Goal: Task Accomplishment & Management: Use online tool/utility

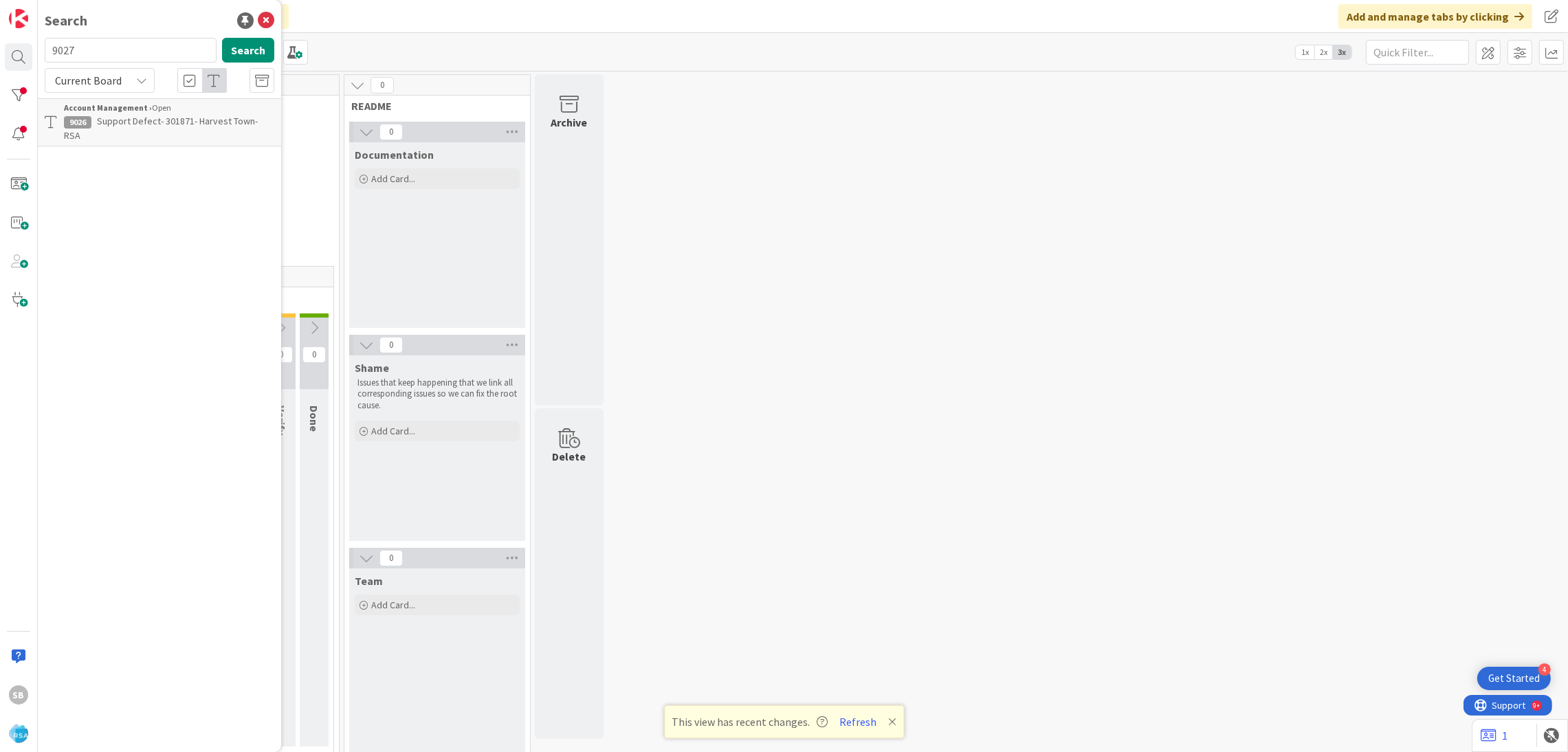
type input "9027"
click at [214, 116] on span "Support Maintenance - 301852- RSA Mobile API V2 Alert" at bounding box center [168, 128] width 208 height 27
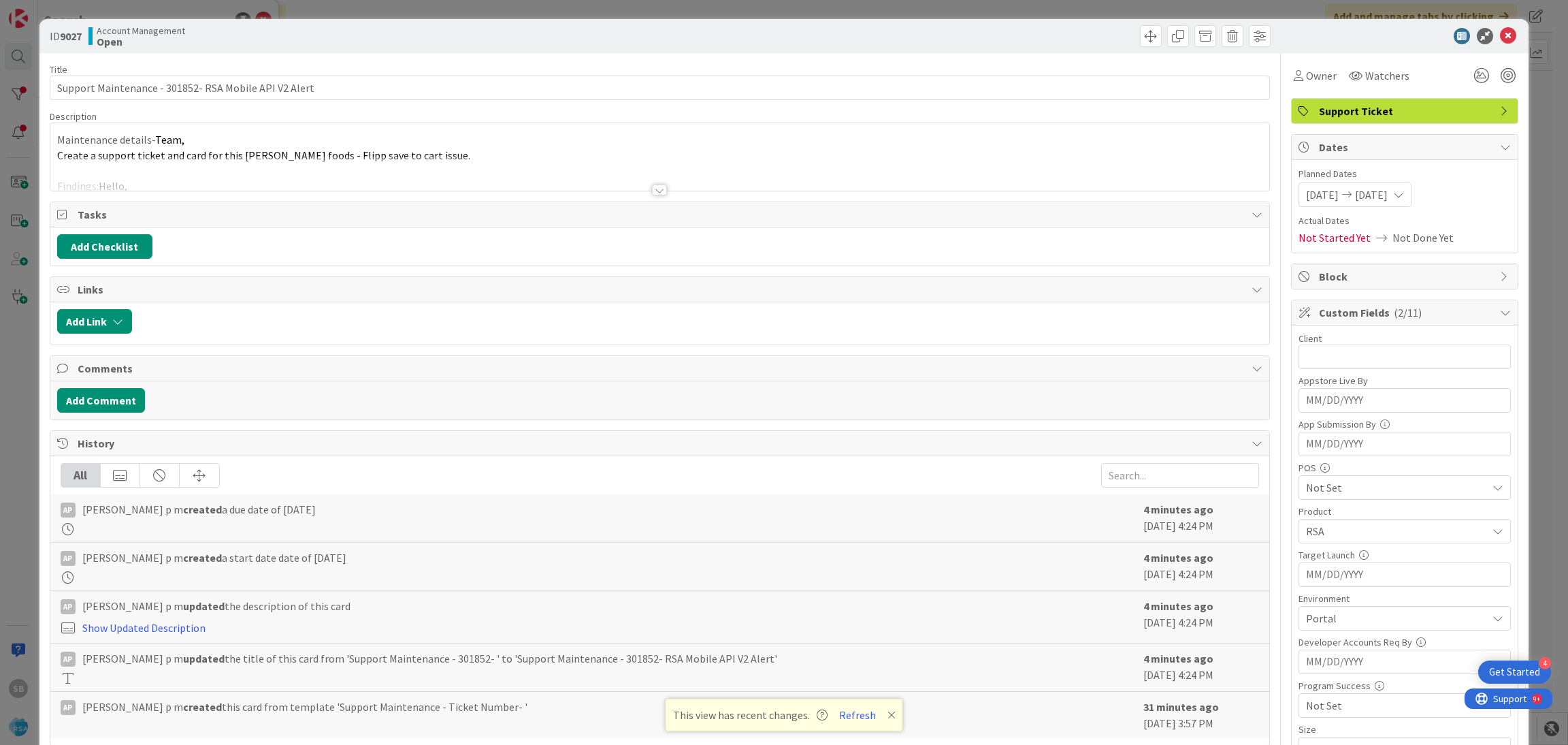
scroll to position [576, 0]
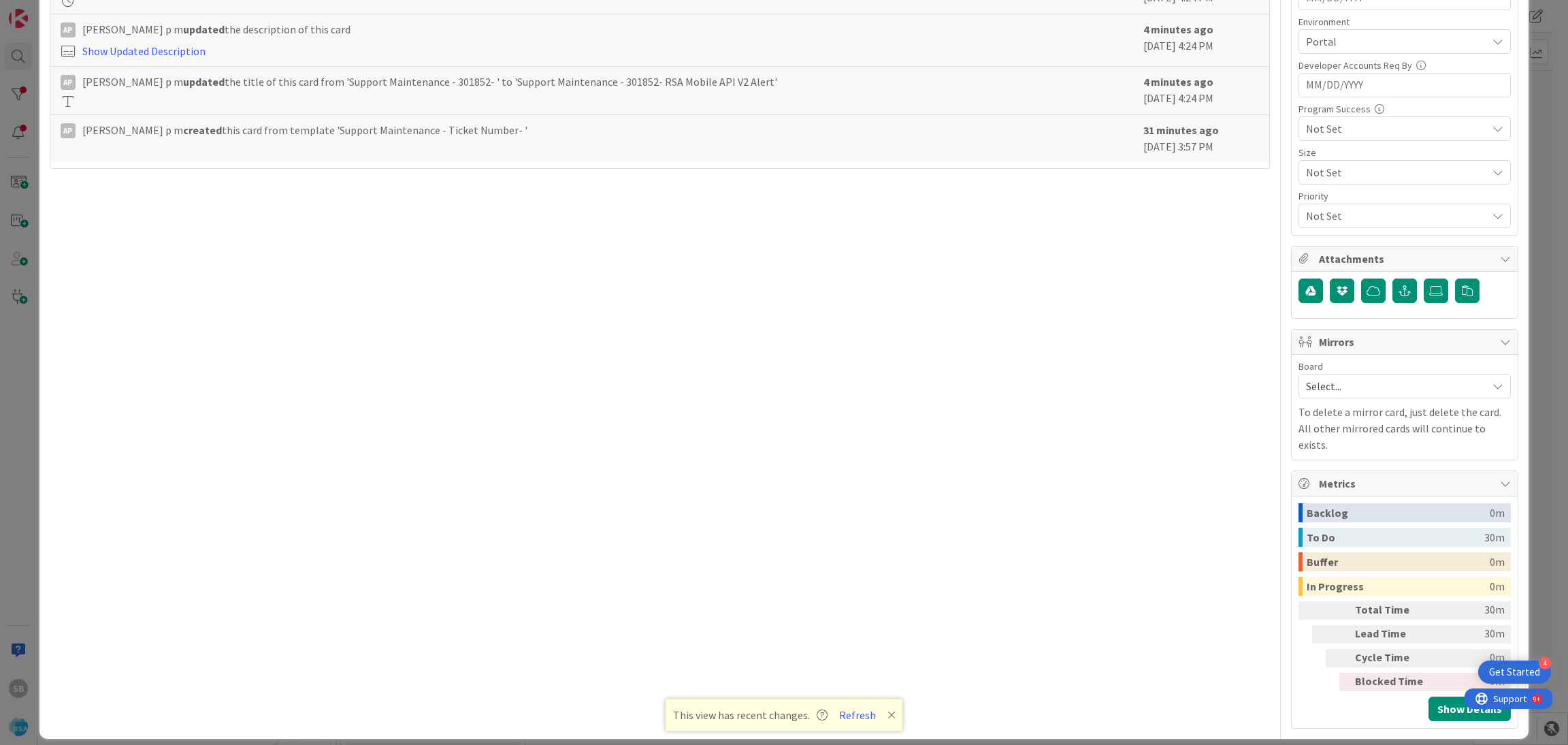
click at [1325, 389] on span "Select..." at bounding box center [1392, 386] width 174 height 19
click at [1331, 479] on span "Software Development" at bounding box center [1413, 474] width 179 height 20
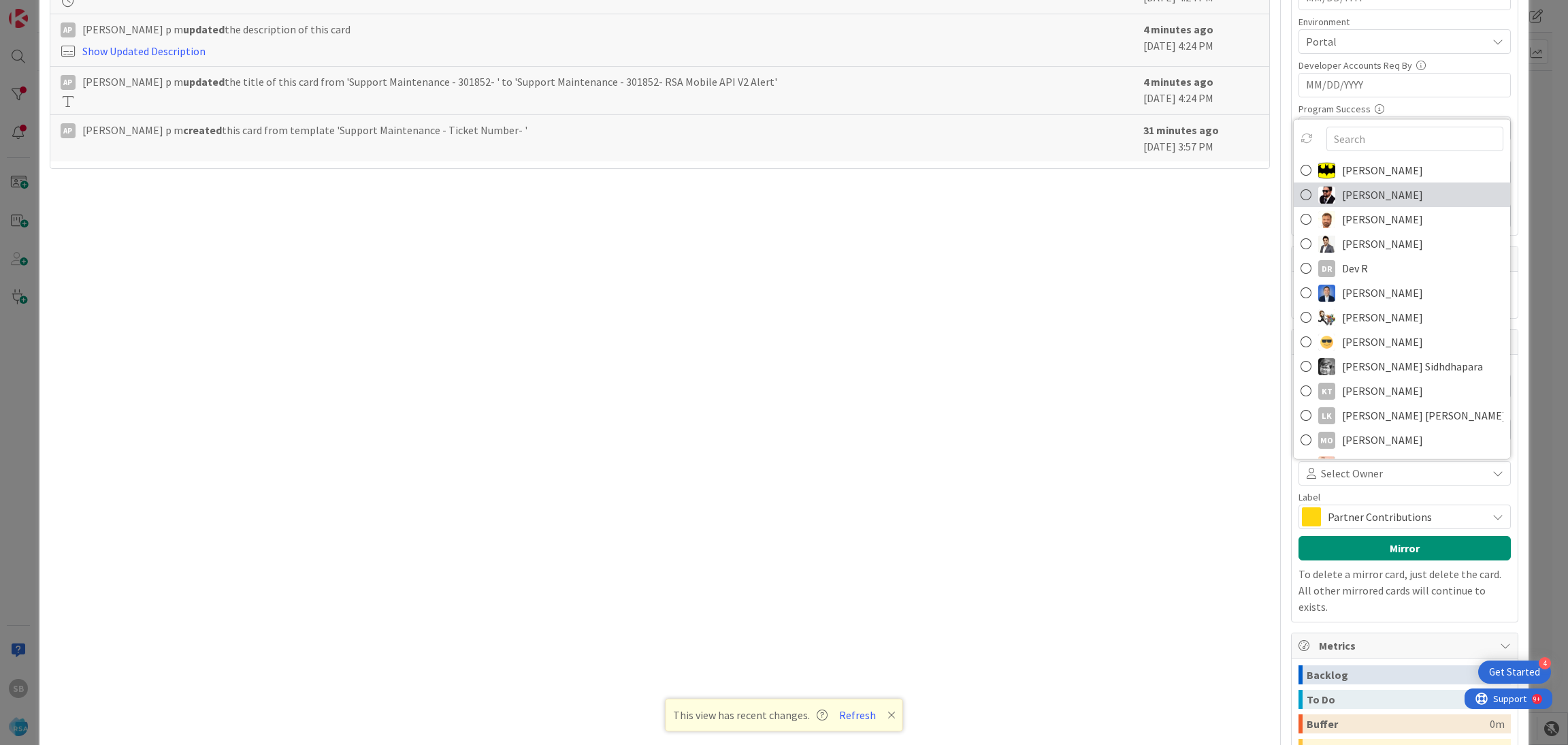
click at [1342, 200] on span "[PERSON_NAME]" at bounding box center [1382, 195] width 81 height 20
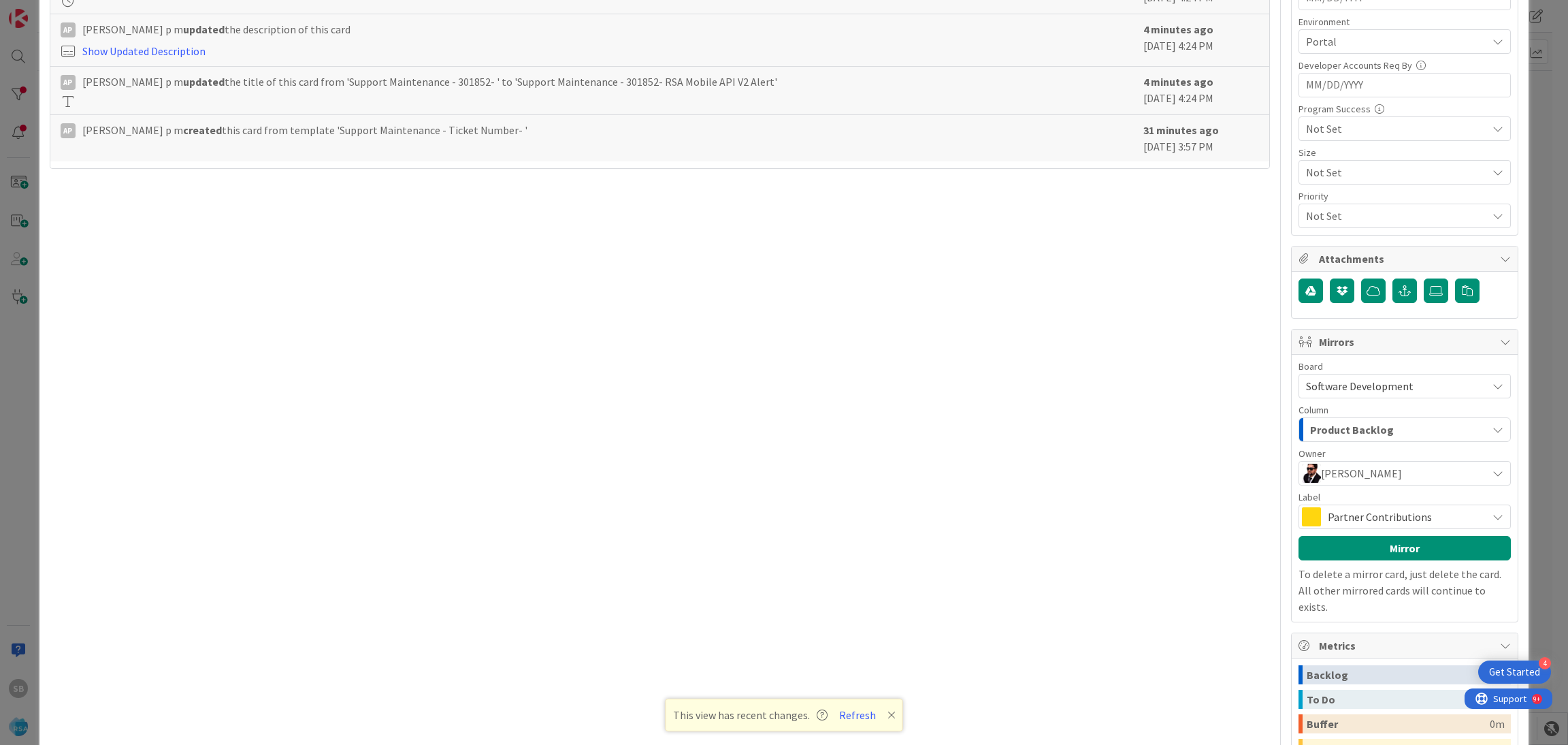
click at [1328, 514] on span "Partner Contributions" at bounding box center [1403, 517] width 152 height 19
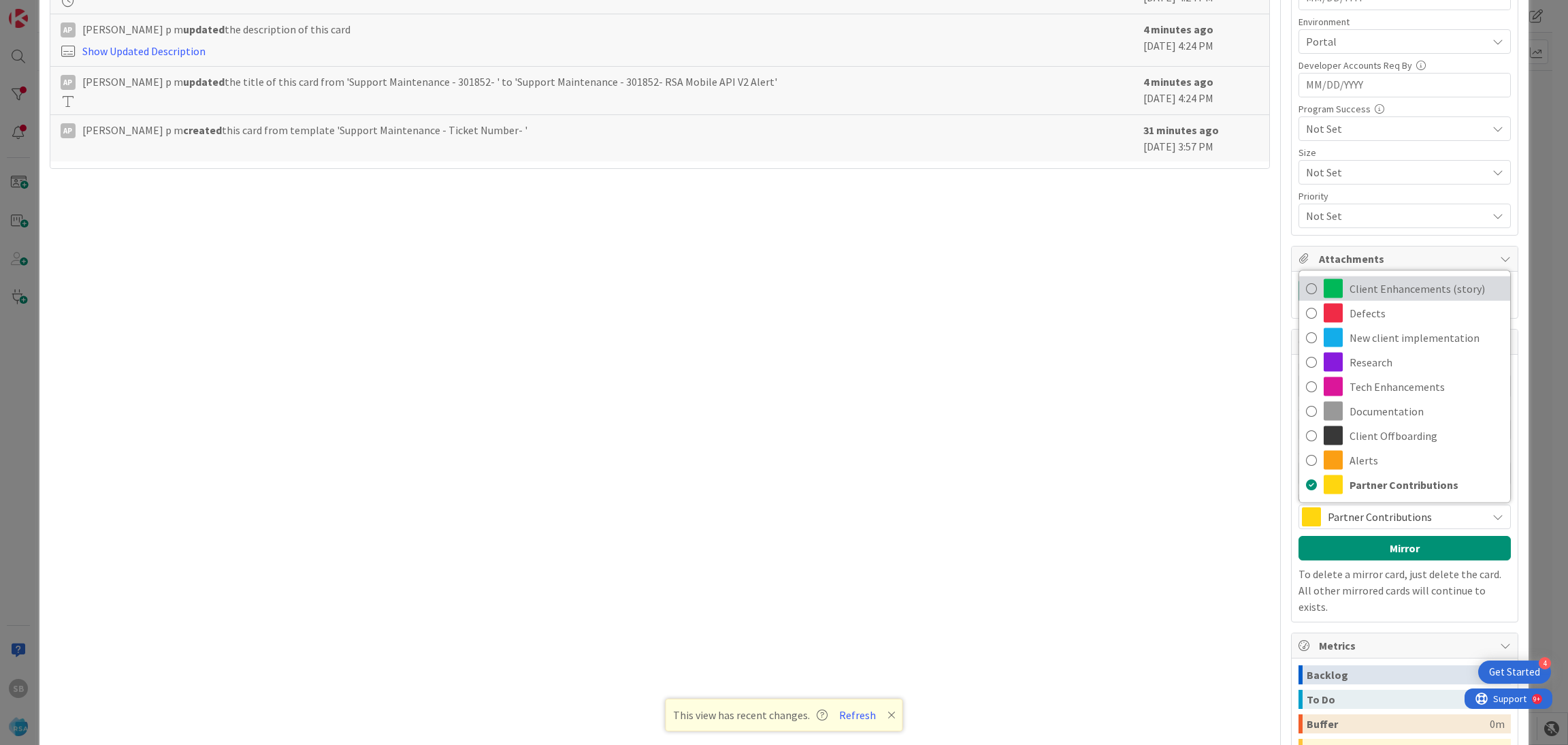
click at [1329, 291] on link "Client Enhancements (story)" at bounding box center [1404, 289] width 211 height 25
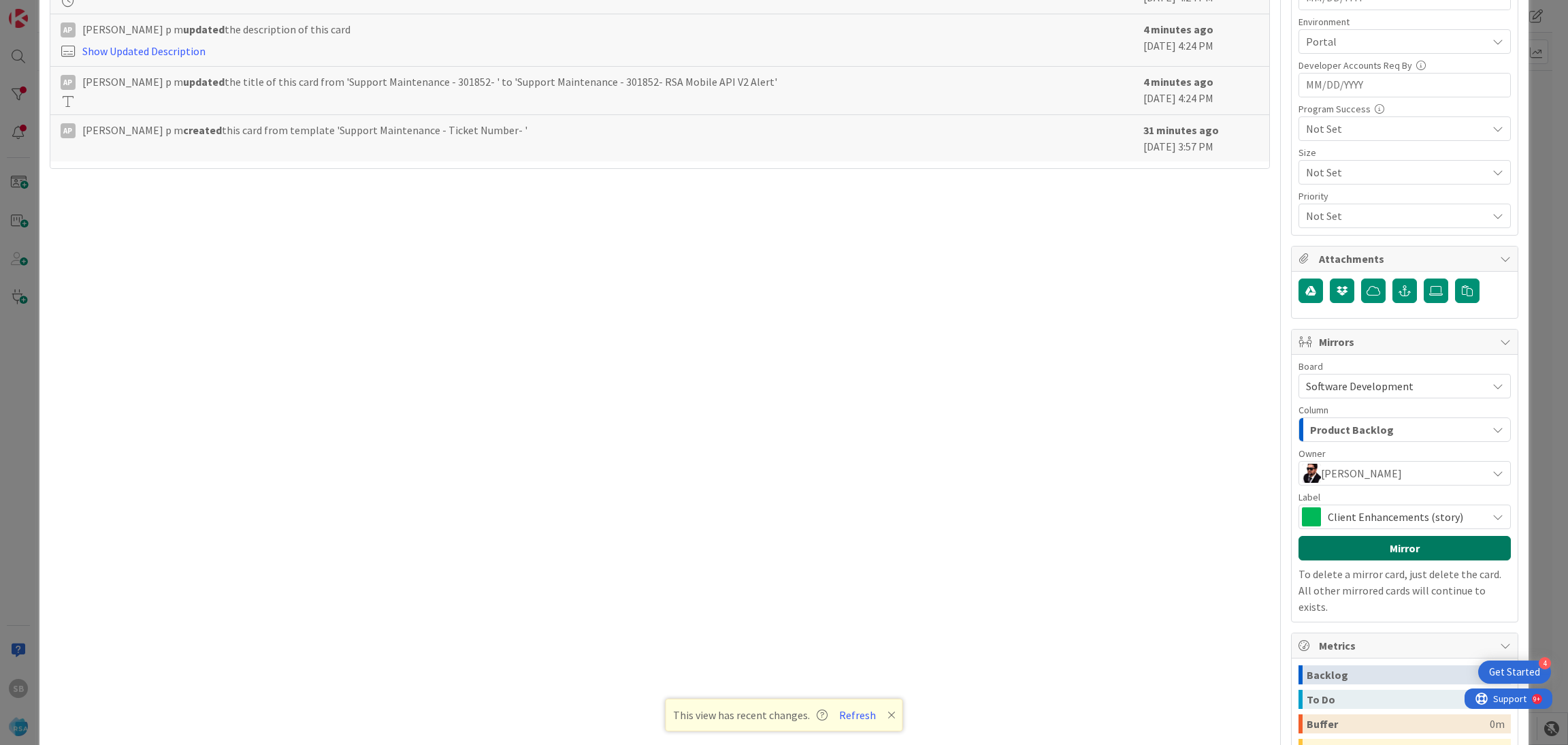
click at [1356, 548] on button "Mirror" at bounding box center [1404, 548] width 213 height 25
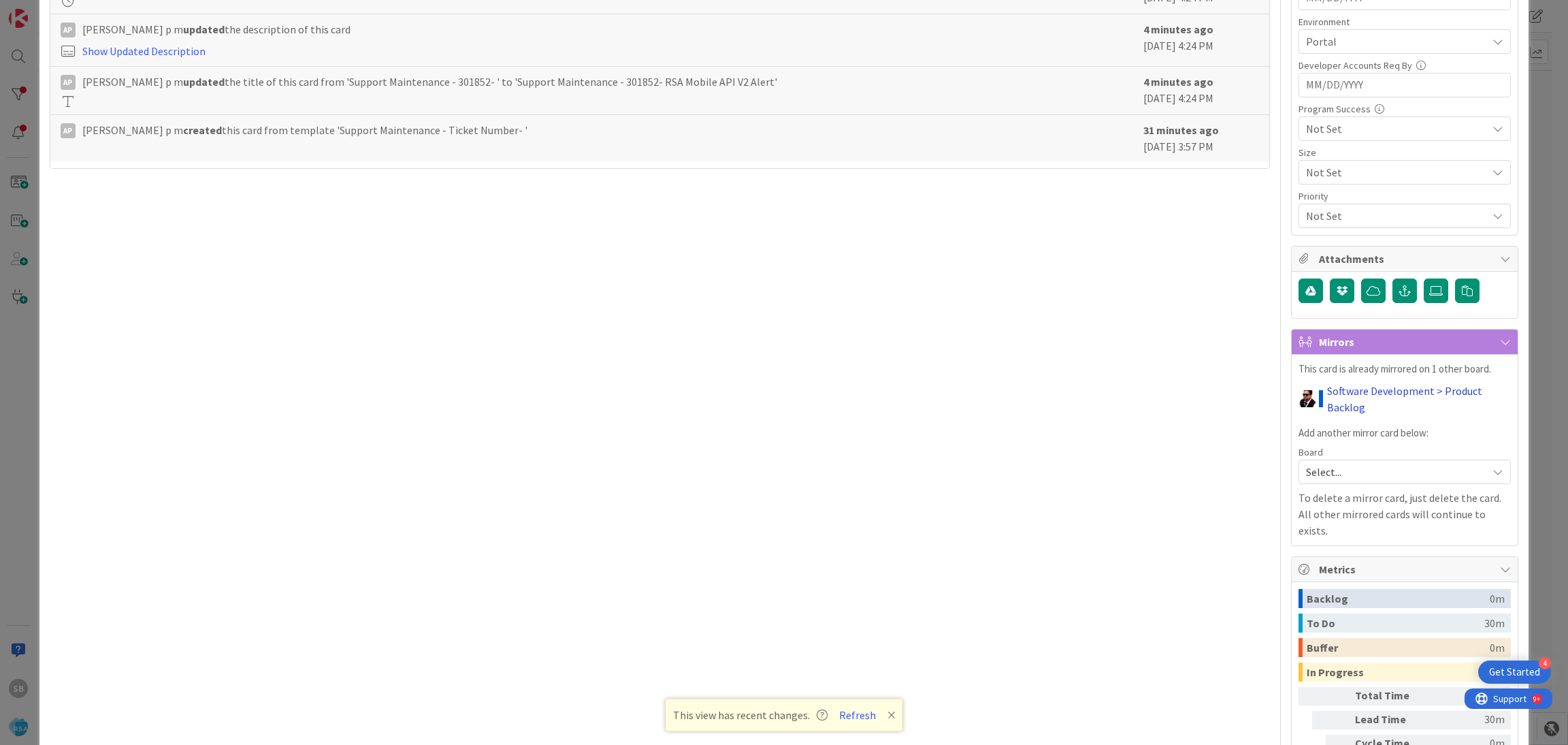
click at [1335, 394] on link "Software Development > Product Backlog" at bounding box center [1419, 399] width 184 height 32
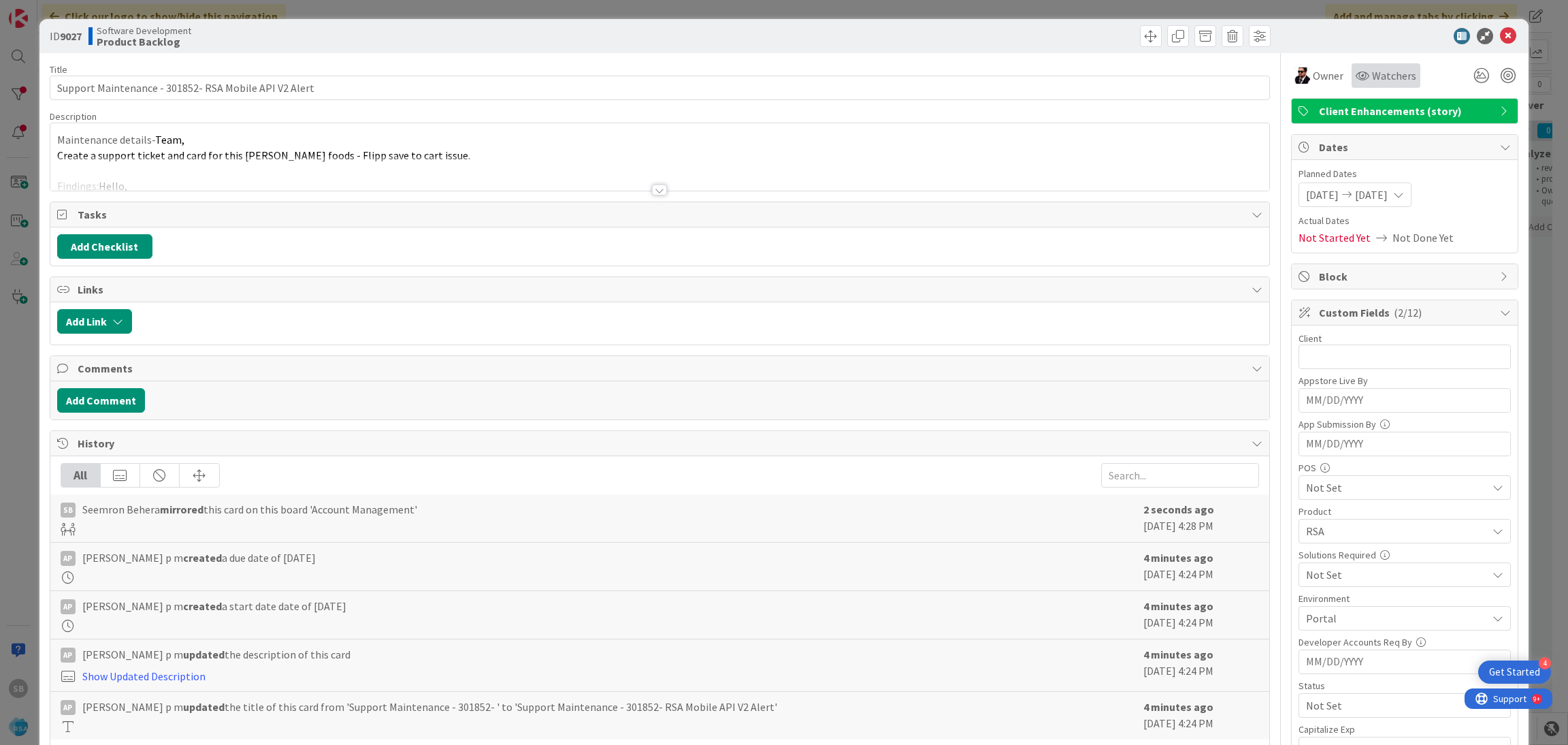
click at [1369, 65] on div "Watchers" at bounding box center [1386, 76] width 69 height 25
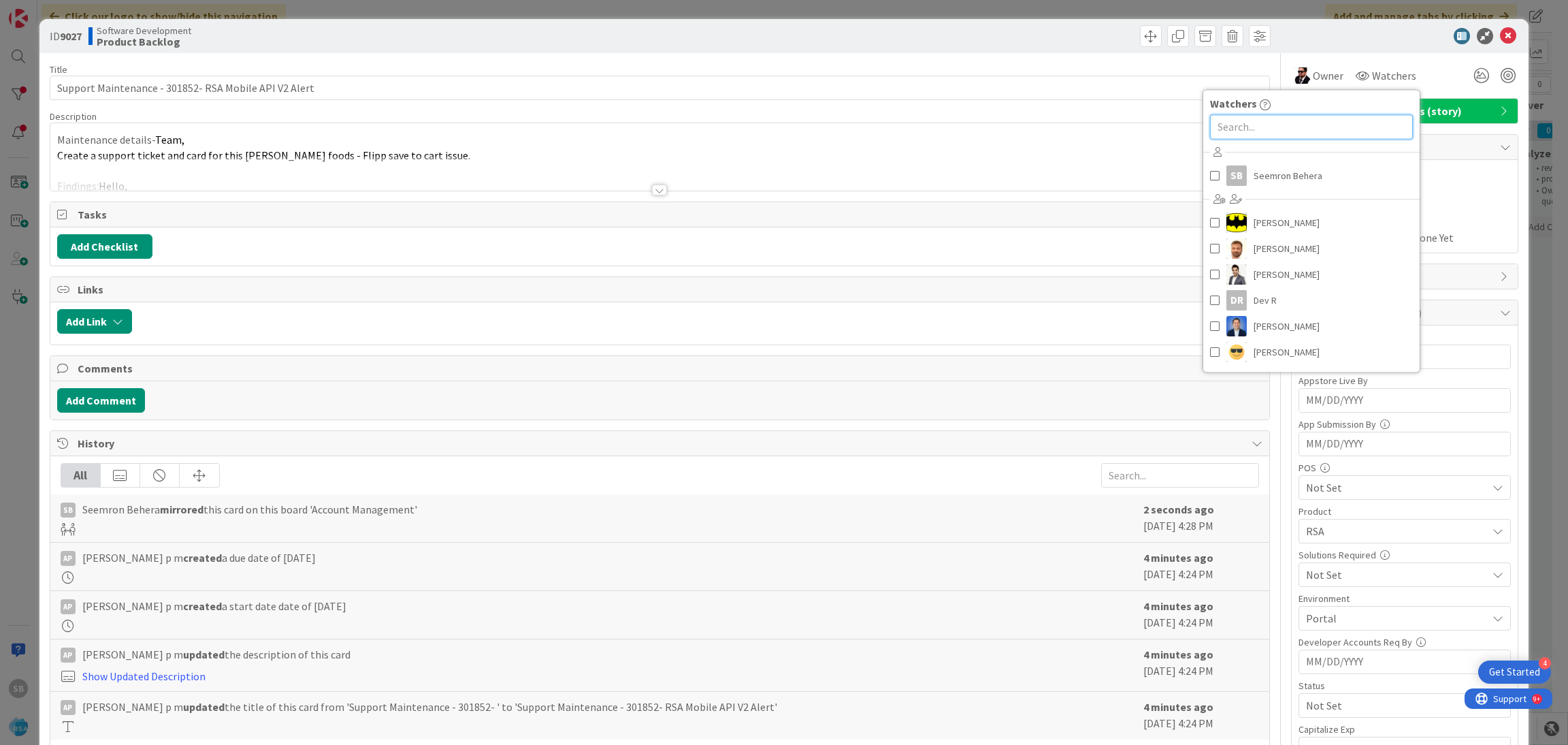
click at [1293, 117] on input "text" at bounding box center [1311, 127] width 203 height 25
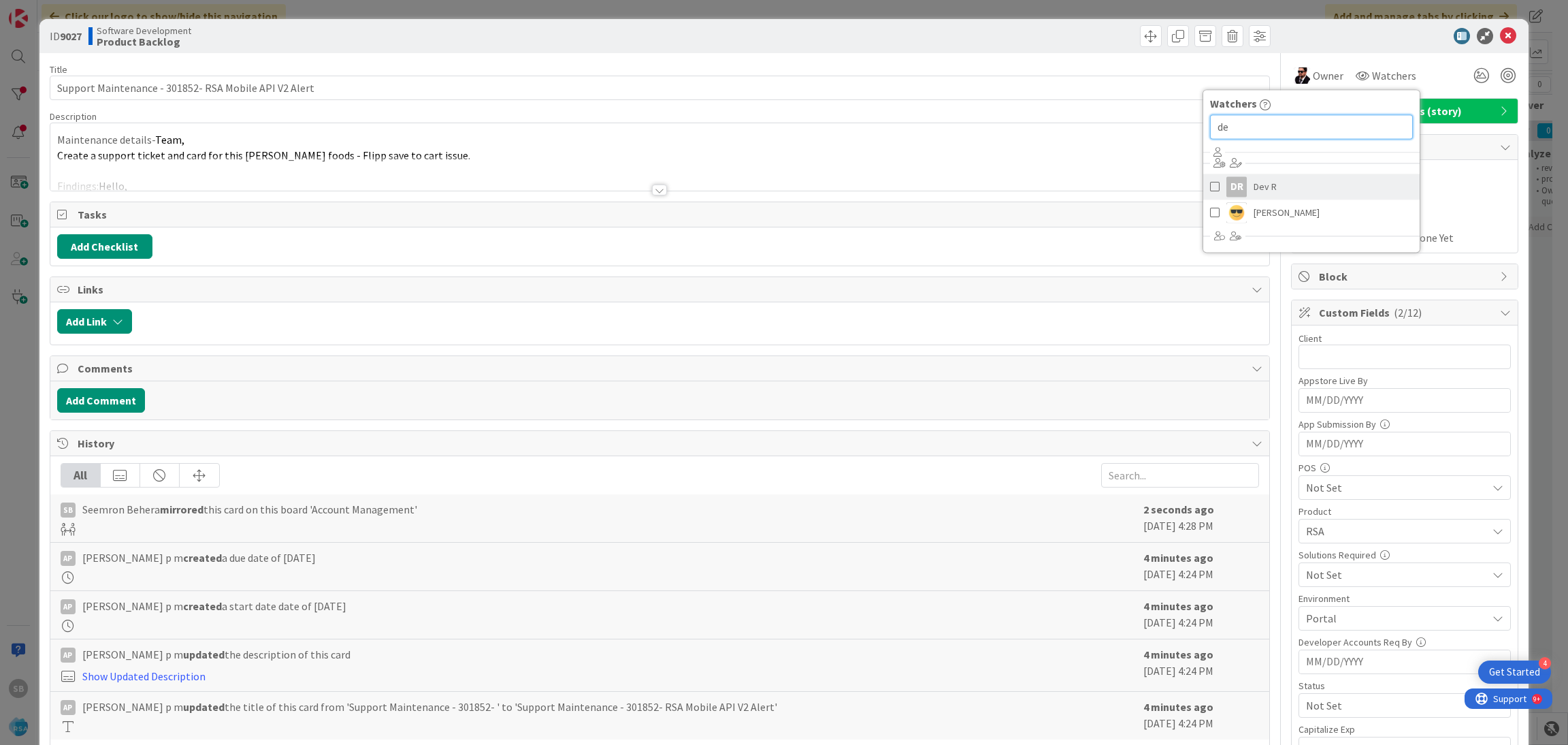
type input "de"
click at [1266, 178] on link "DR [PERSON_NAME]" at bounding box center [1311, 186] width 216 height 26
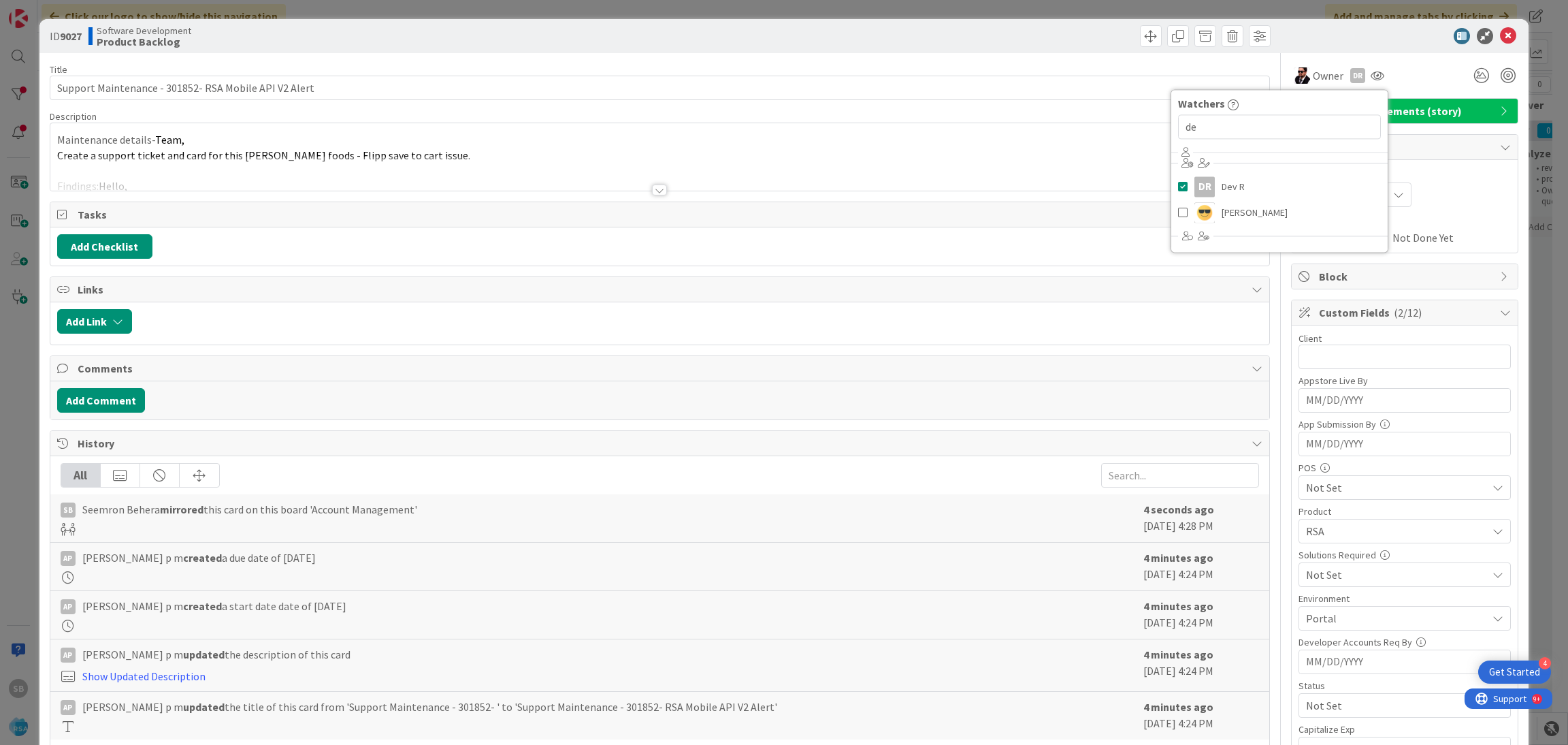
click at [1008, 159] on div at bounding box center [660, 173] width 1219 height 35
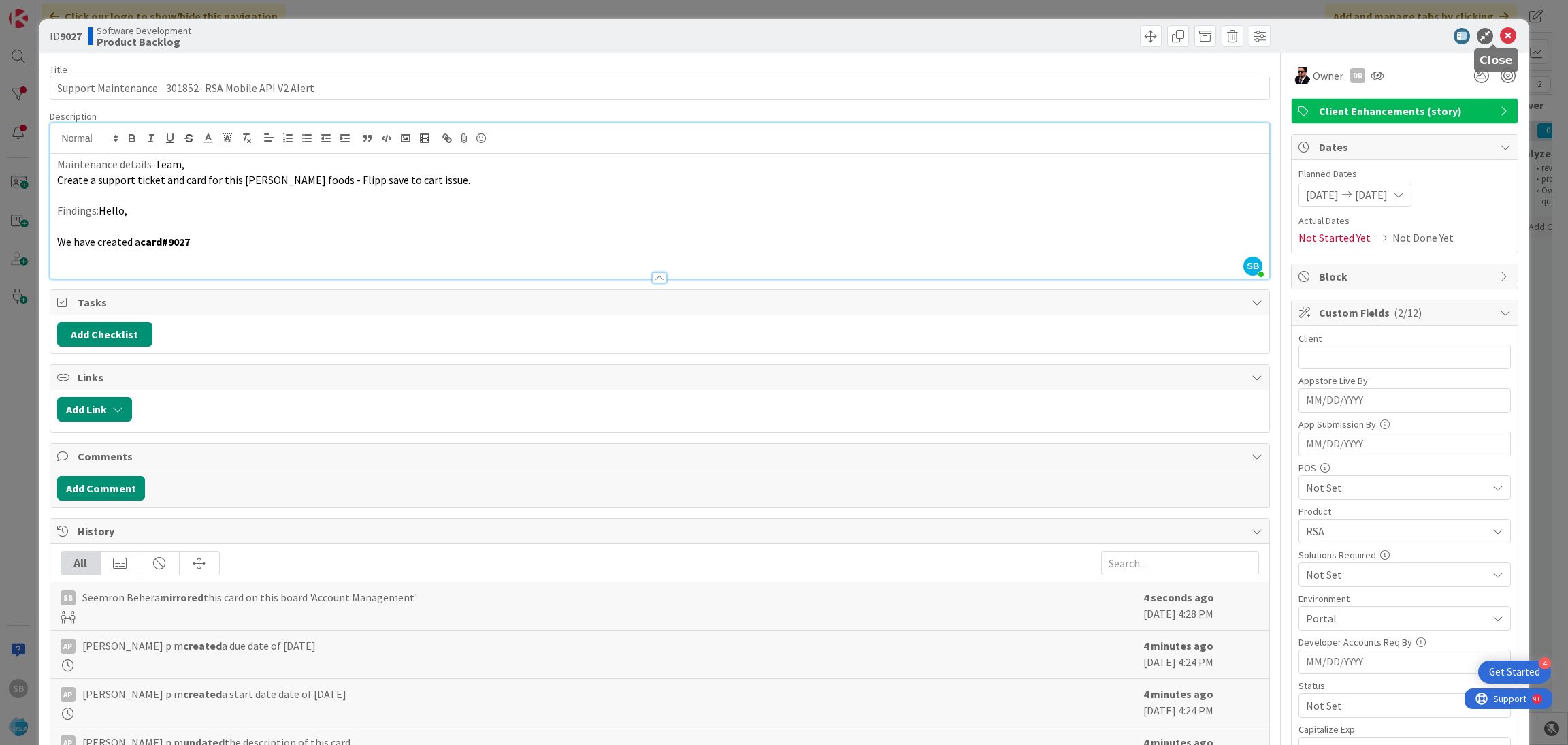
click at [1500, 30] on icon at bounding box center [1508, 36] width 16 height 16
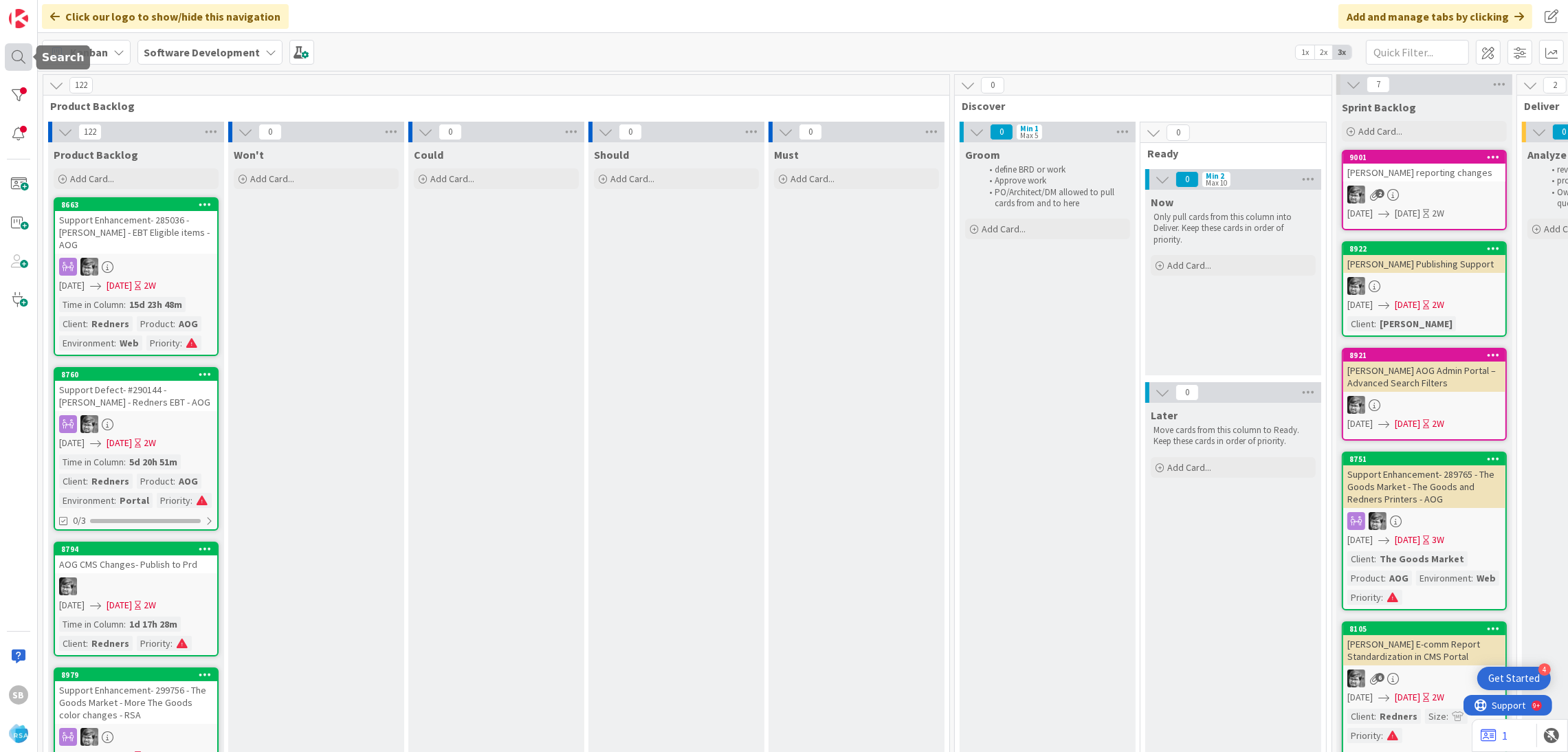
click at [20, 52] on div at bounding box center [18, 56] width 27 height 27
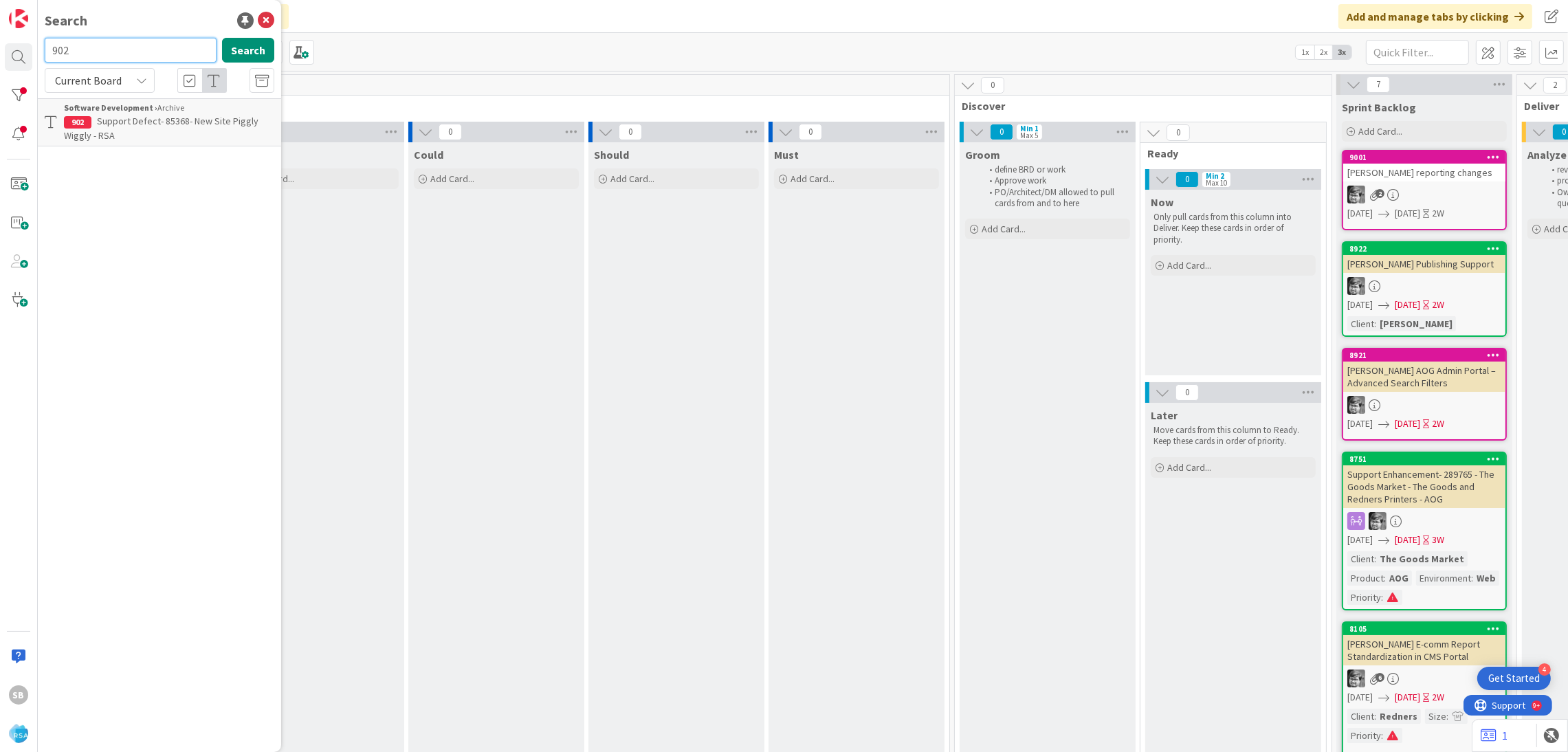
click at [116, 55] on input "902" at bounding box center [130, 50] width 172 height 25
type input "9028"
click at [119, 82] on span "Current Board" at bounding box center [88, 80] width 72 height 20
click at [120, 133] on span "All Boards" at bounding box center [123, 137] width 143 height 20
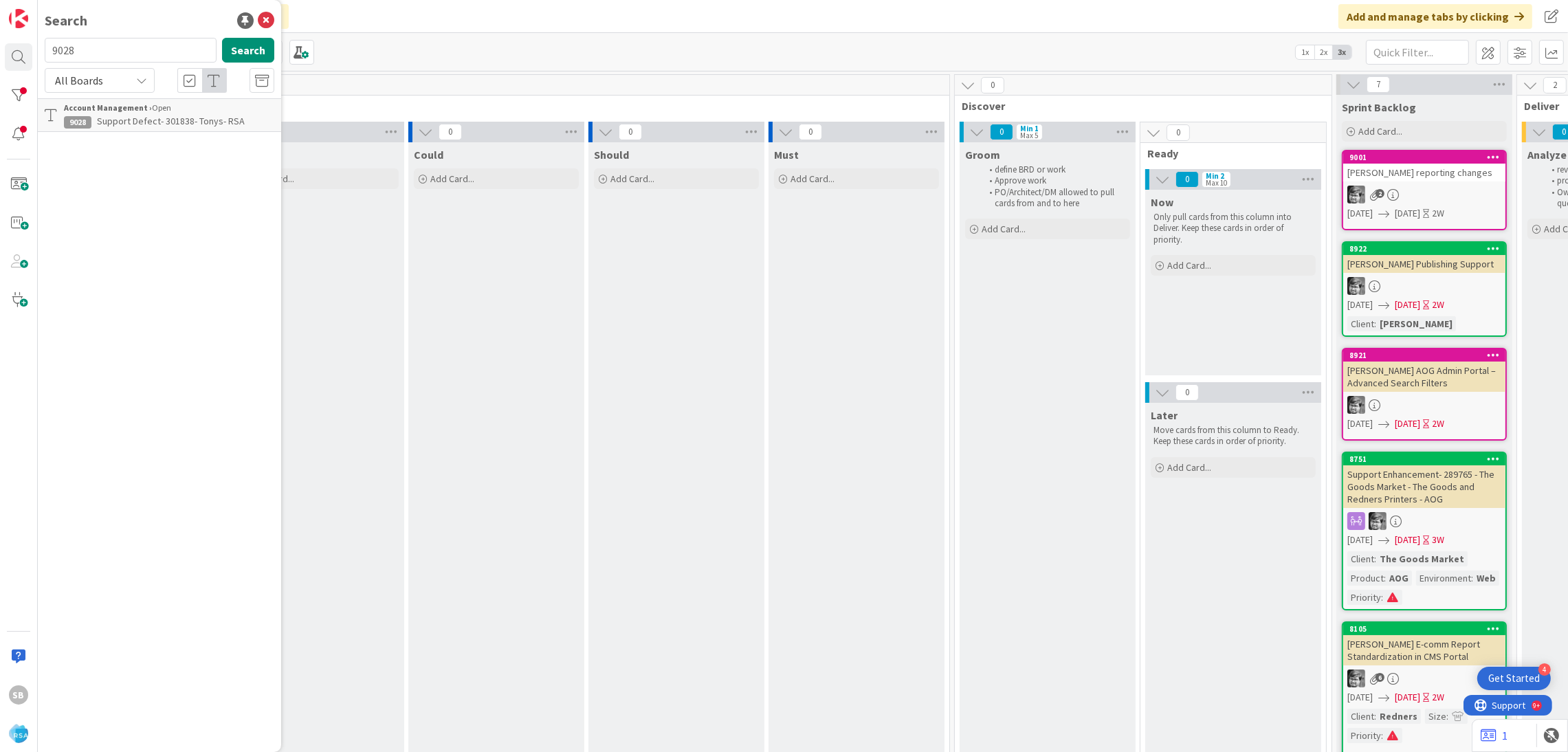
click at [148, 127] on p "Support Defect- 301838- Tonys- RSA" at bounding box center [169, 121] width 210 height 14
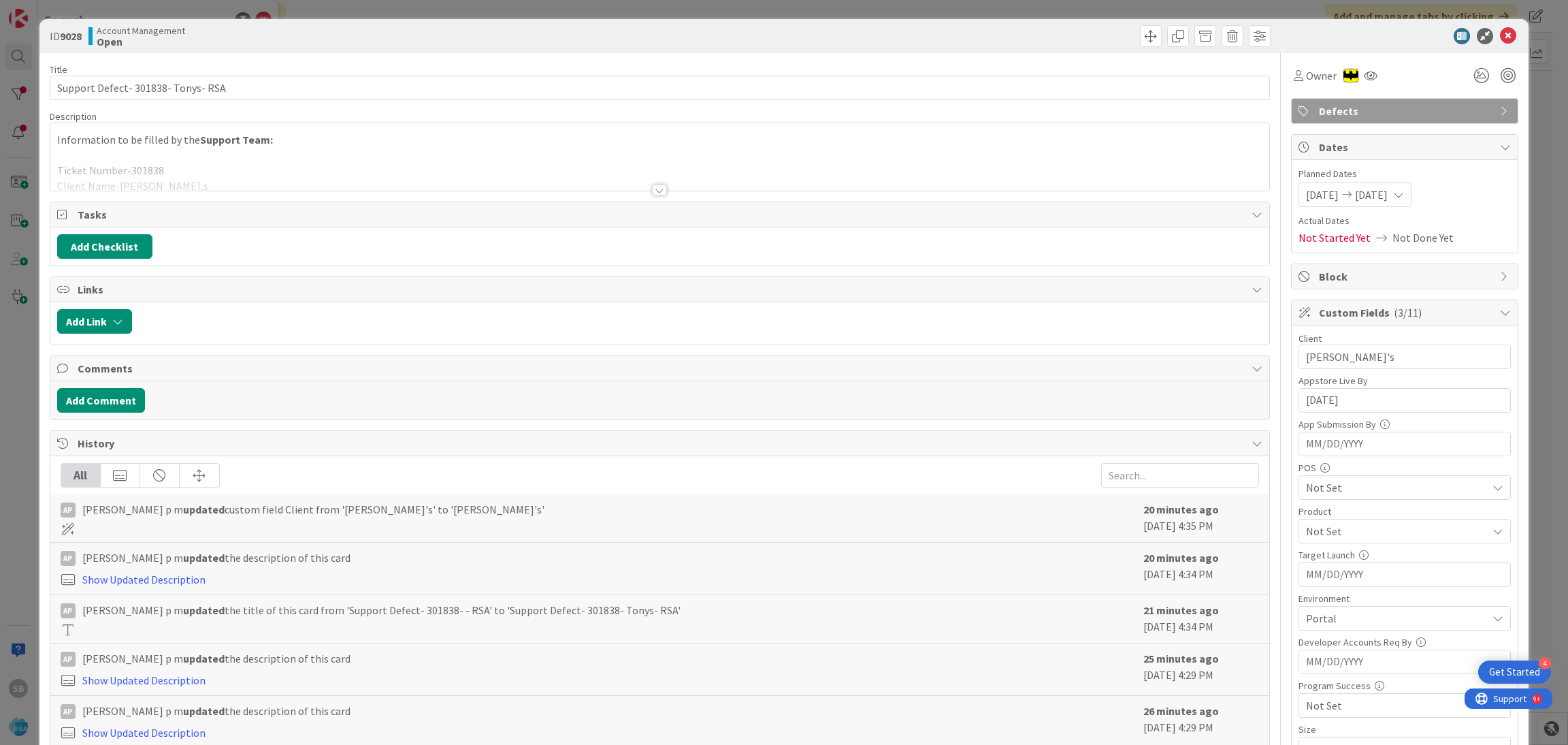
scroll to position [576, 0]
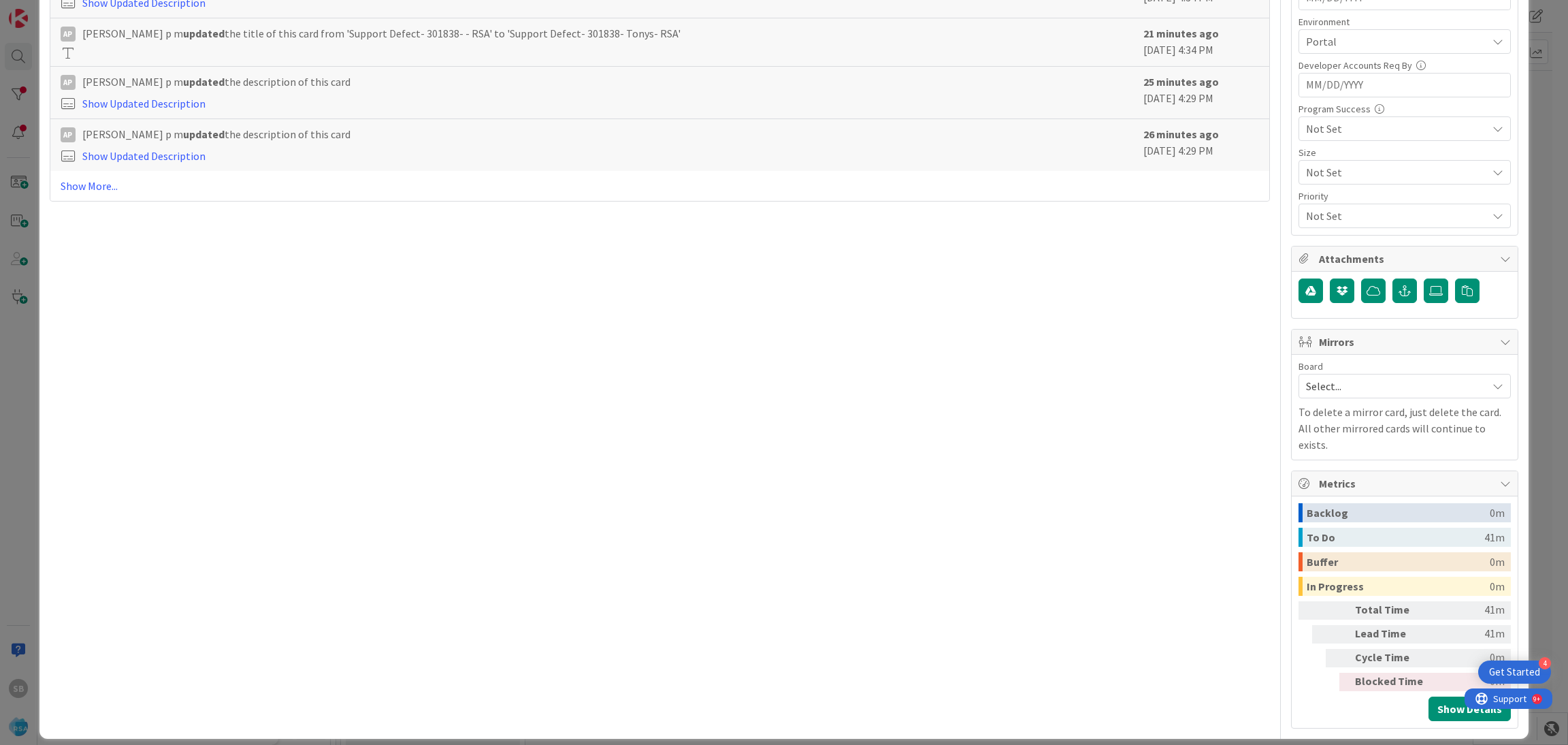
click at [1326, 380] on span "Select..." at bounding box center [1392, 386] width 174 height 19
click at [1324, 476] on span "Software Development" at bounding box center [1413, 474] width 179 height 20
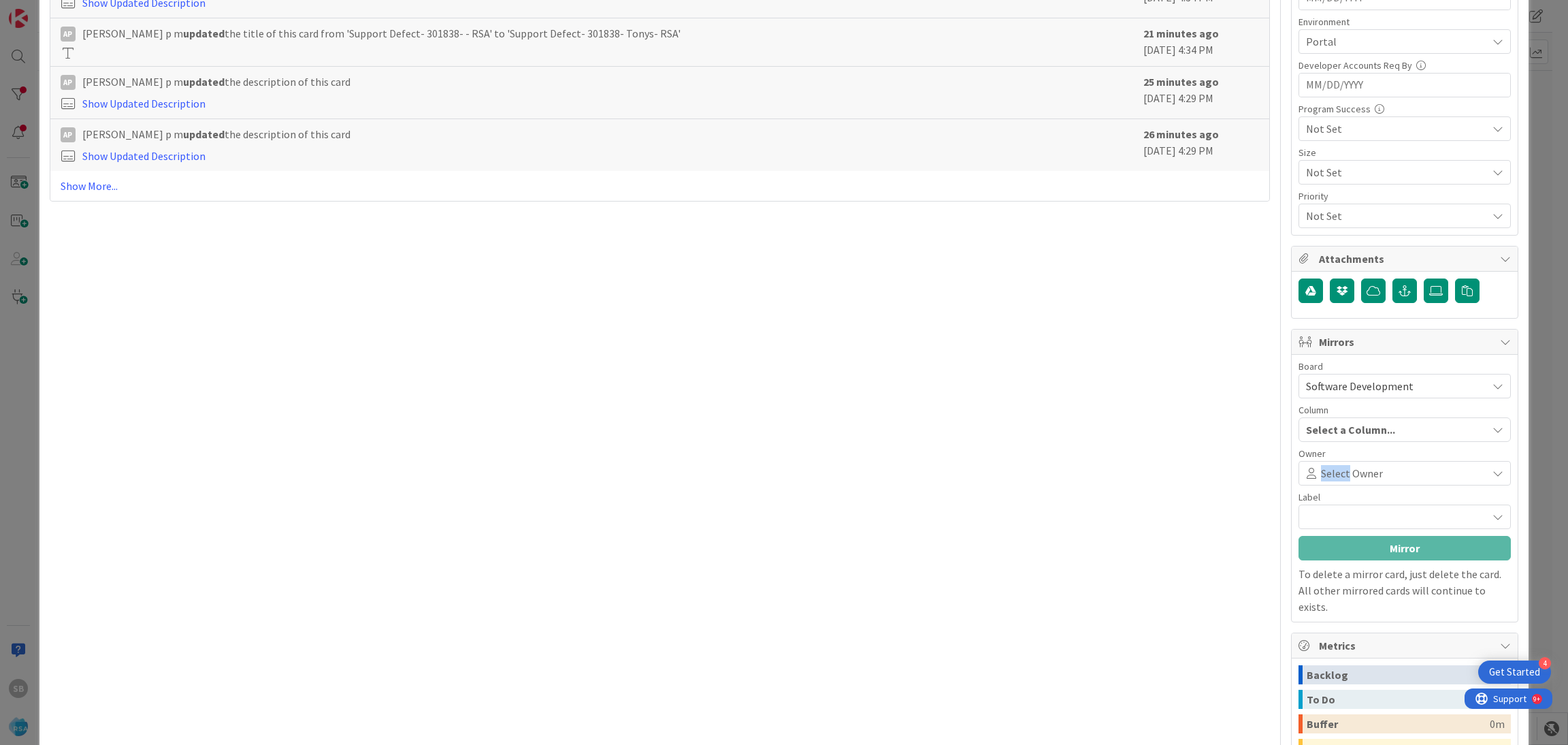
click at [1321, 476] on span "Select Owner" at bounding box center [1352, 473] width 62 height 16
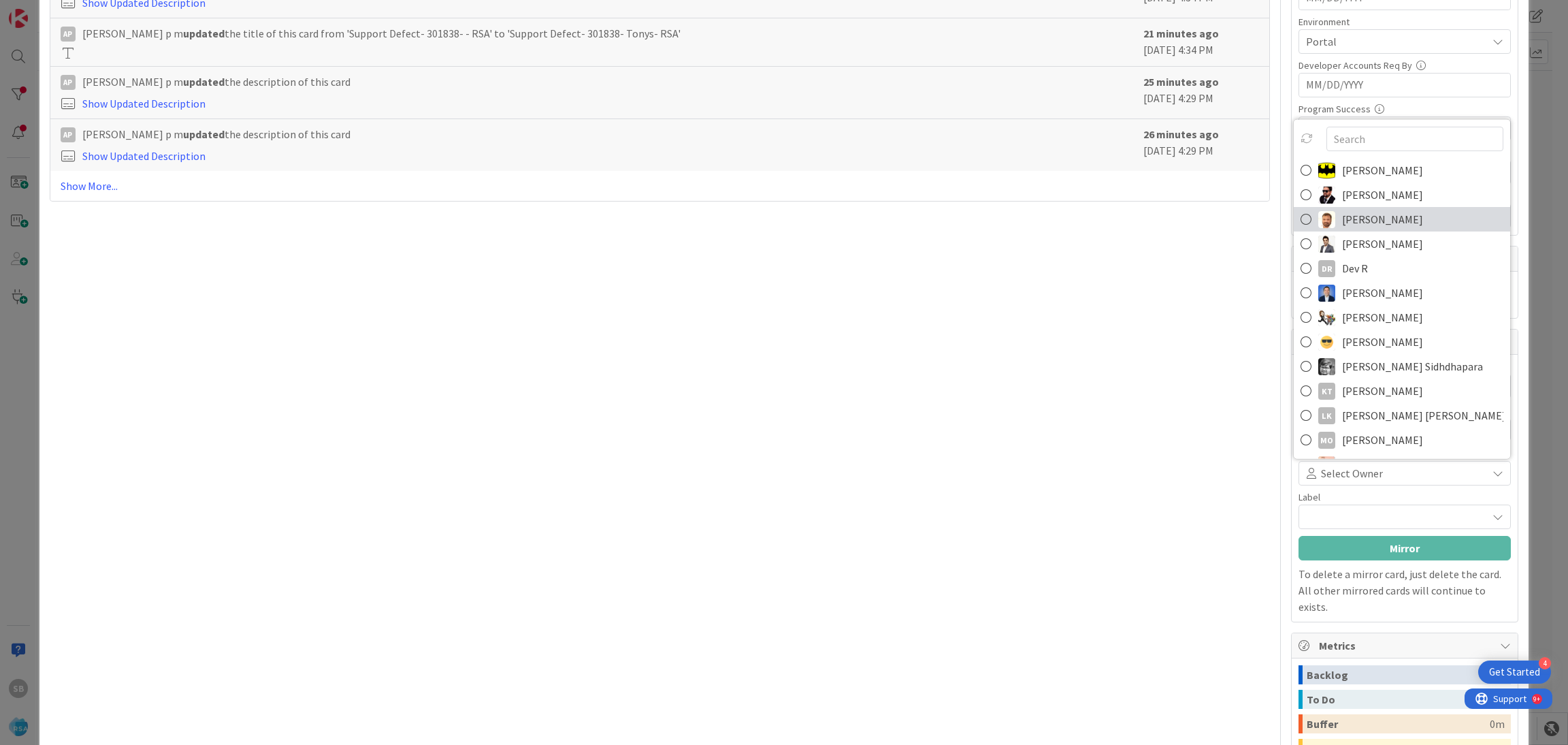
click at [1344, 221] on span "[PERSON_NAME]" at bounding box center [1382, 219] width 81 height 20
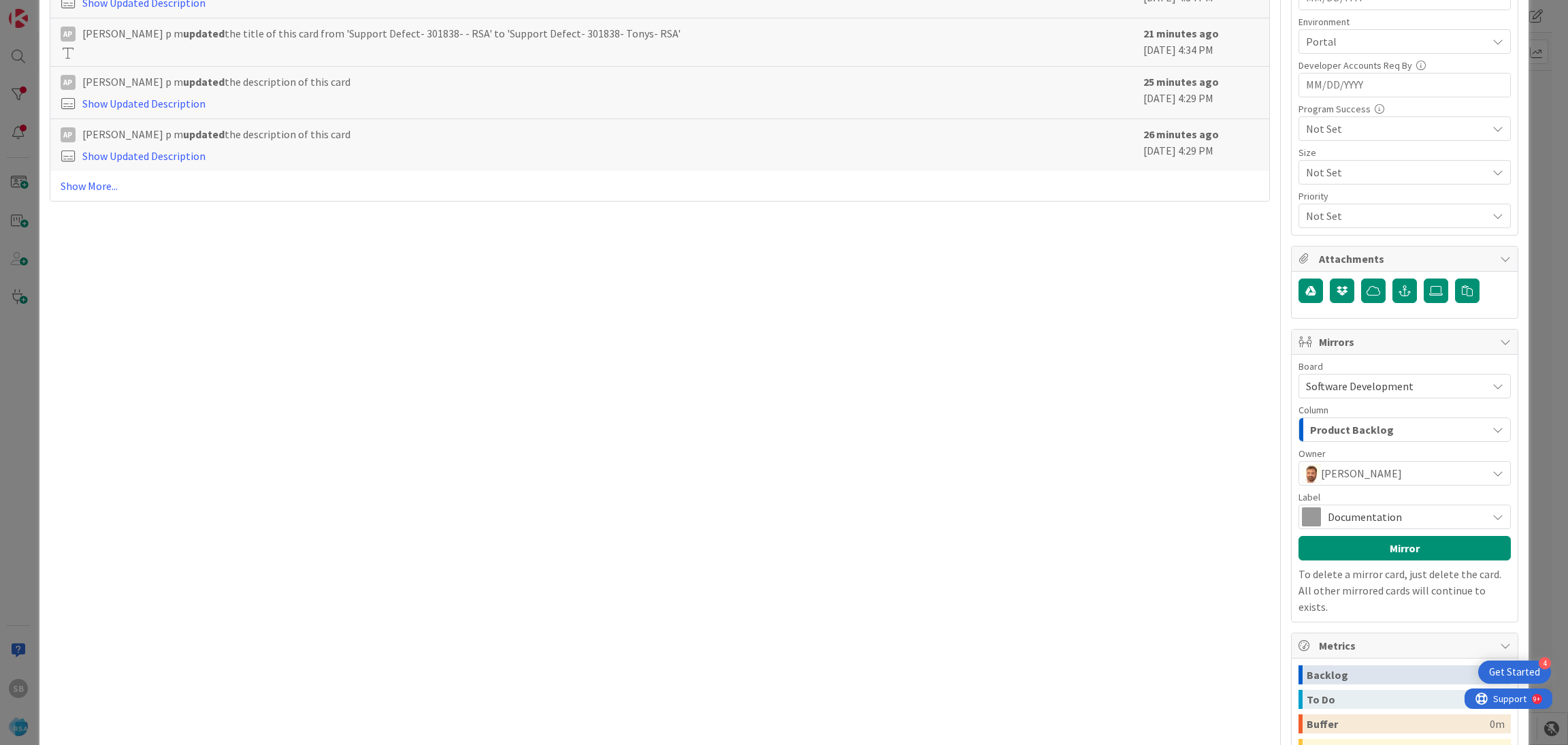
click at [1328, 521] on span "Documentation" at bounding box center [1403, 517] width 152 height 19
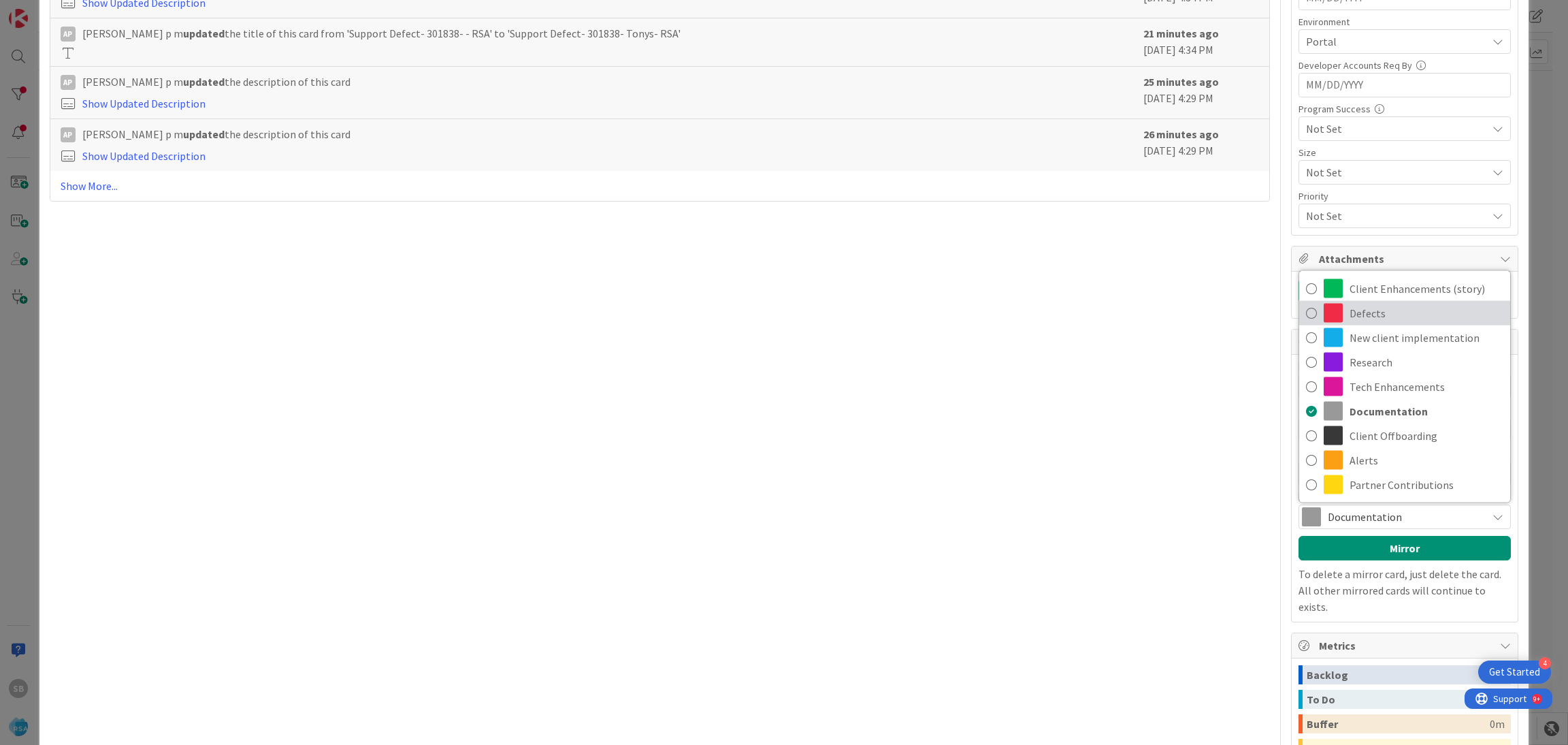
click at [1351, 310] on span "Defects" at bounding box center [1426, 313] width 154 height 20
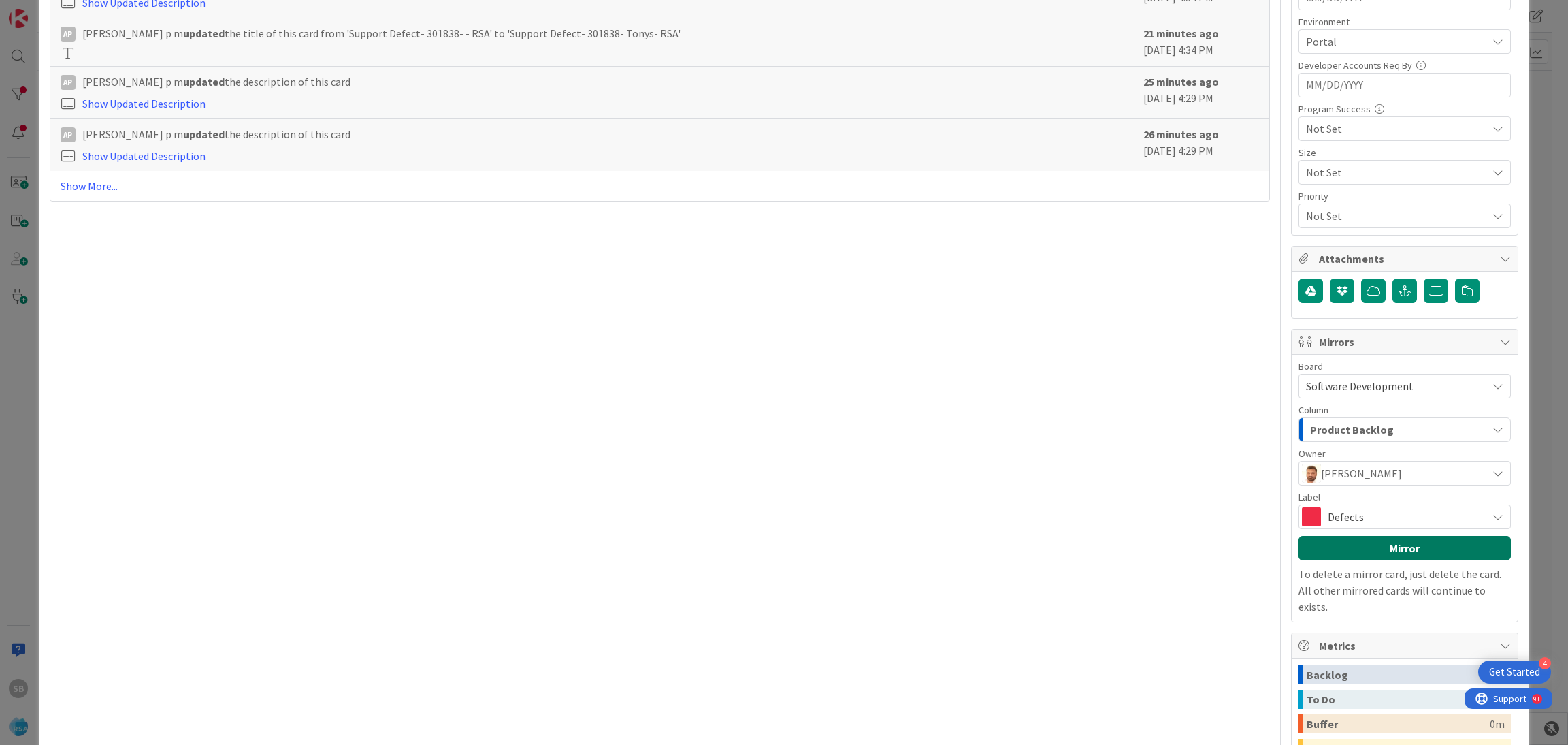
click at [1340, 553] on button "Mirror" at bounding box center [1404, 548] width 213 height 25
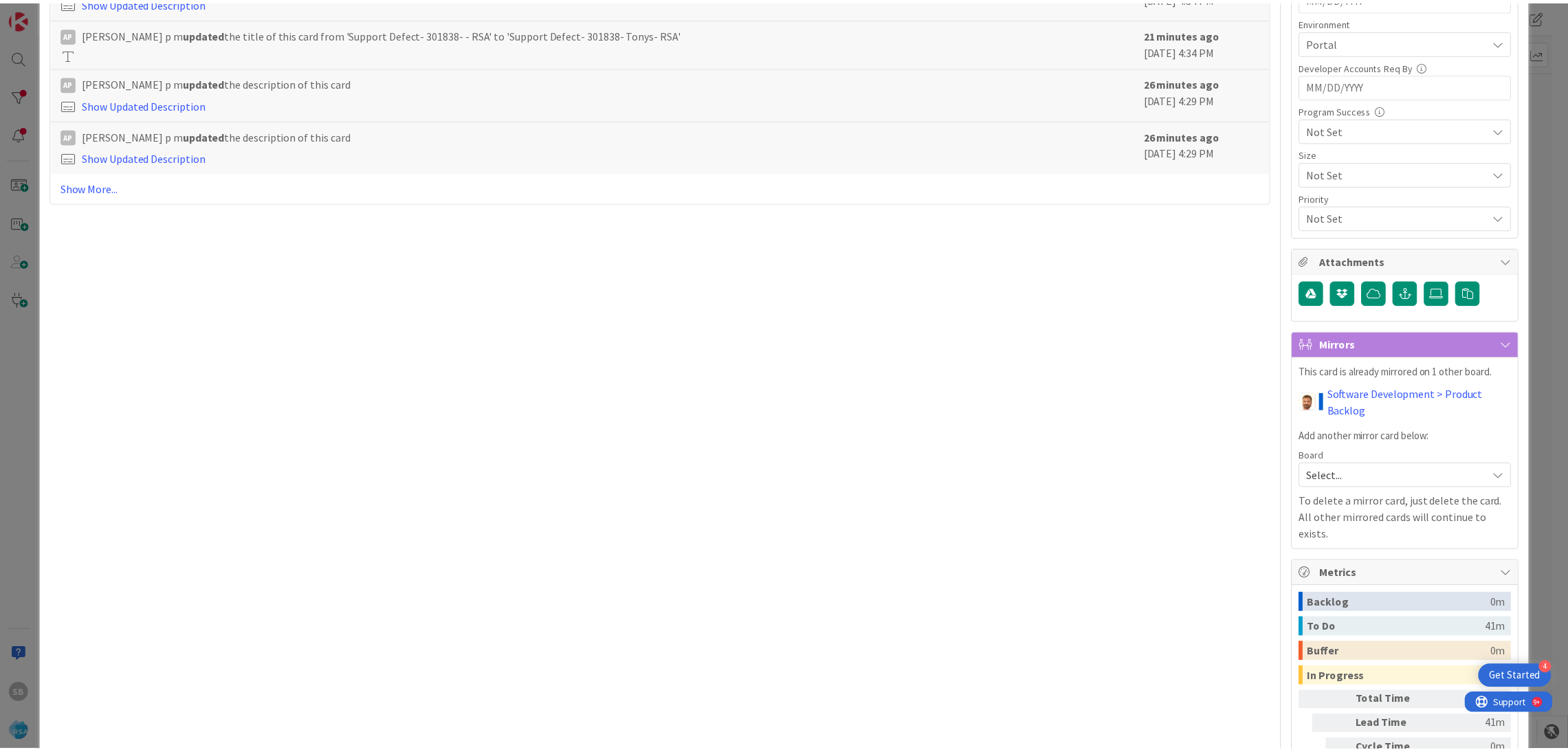
scroll to position [0, 0]
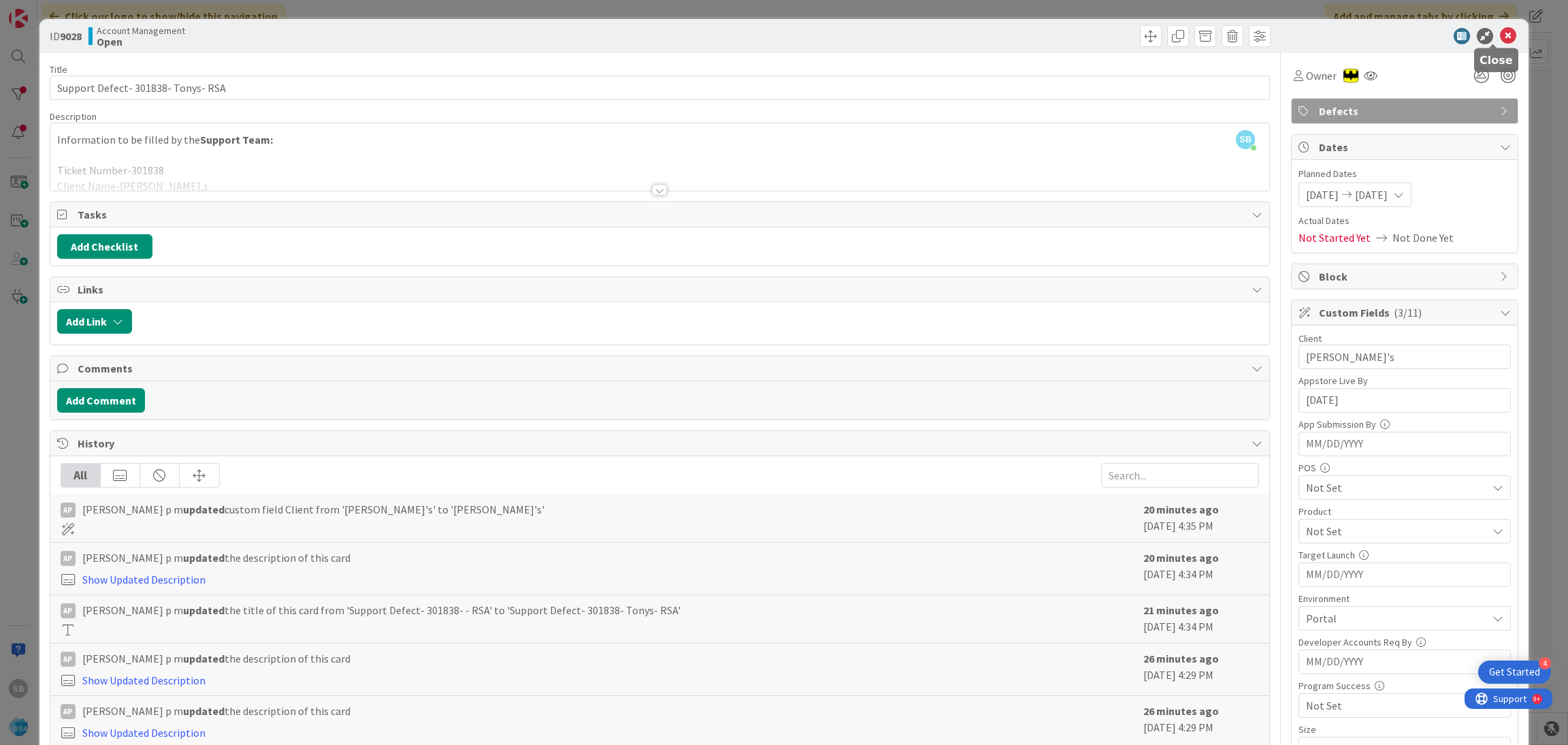
click at [1500, 29] on icon at bounding box center [1508, 36] width 16 height 16
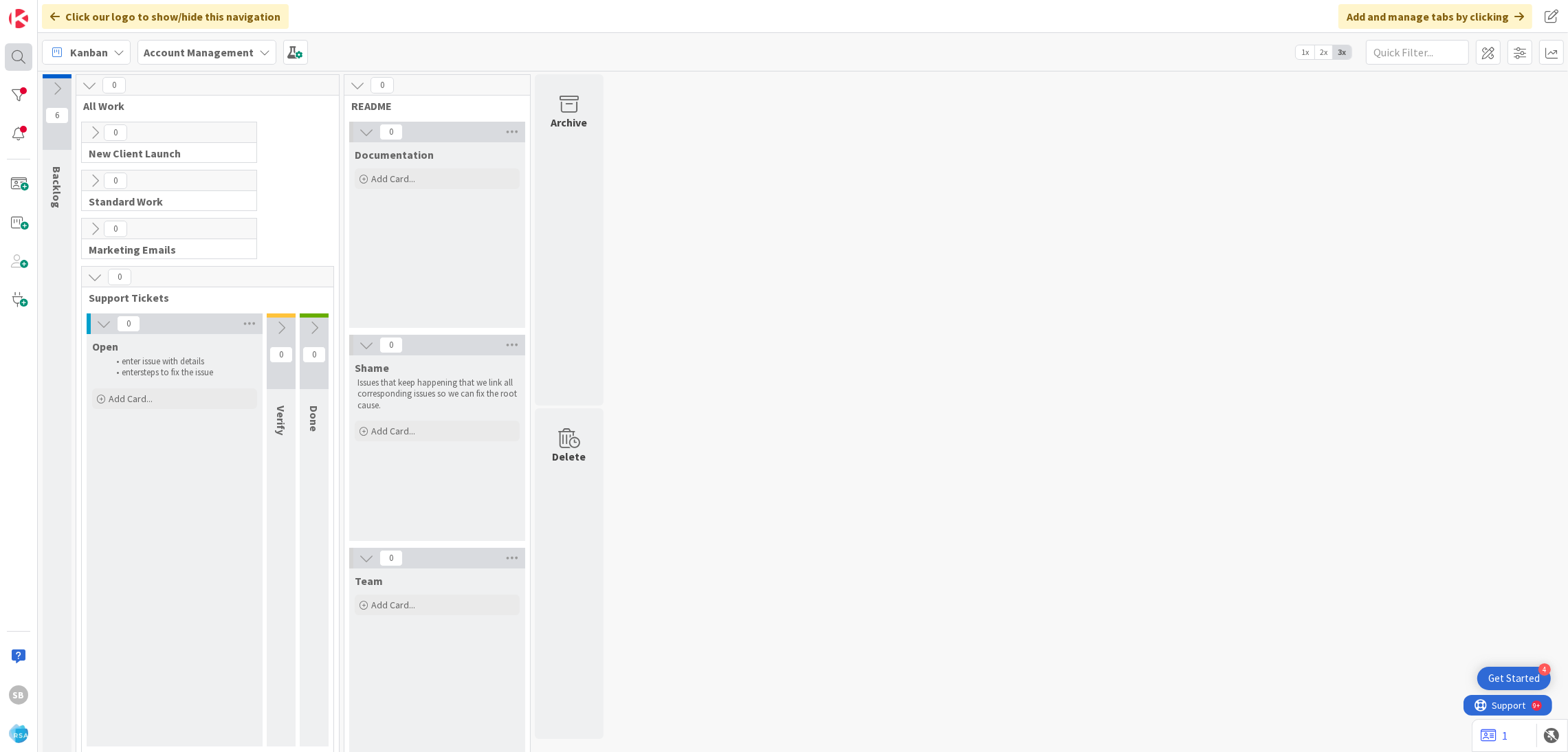
click at [30, 53] on div at bounding box center [18, 56] width 27 height 27
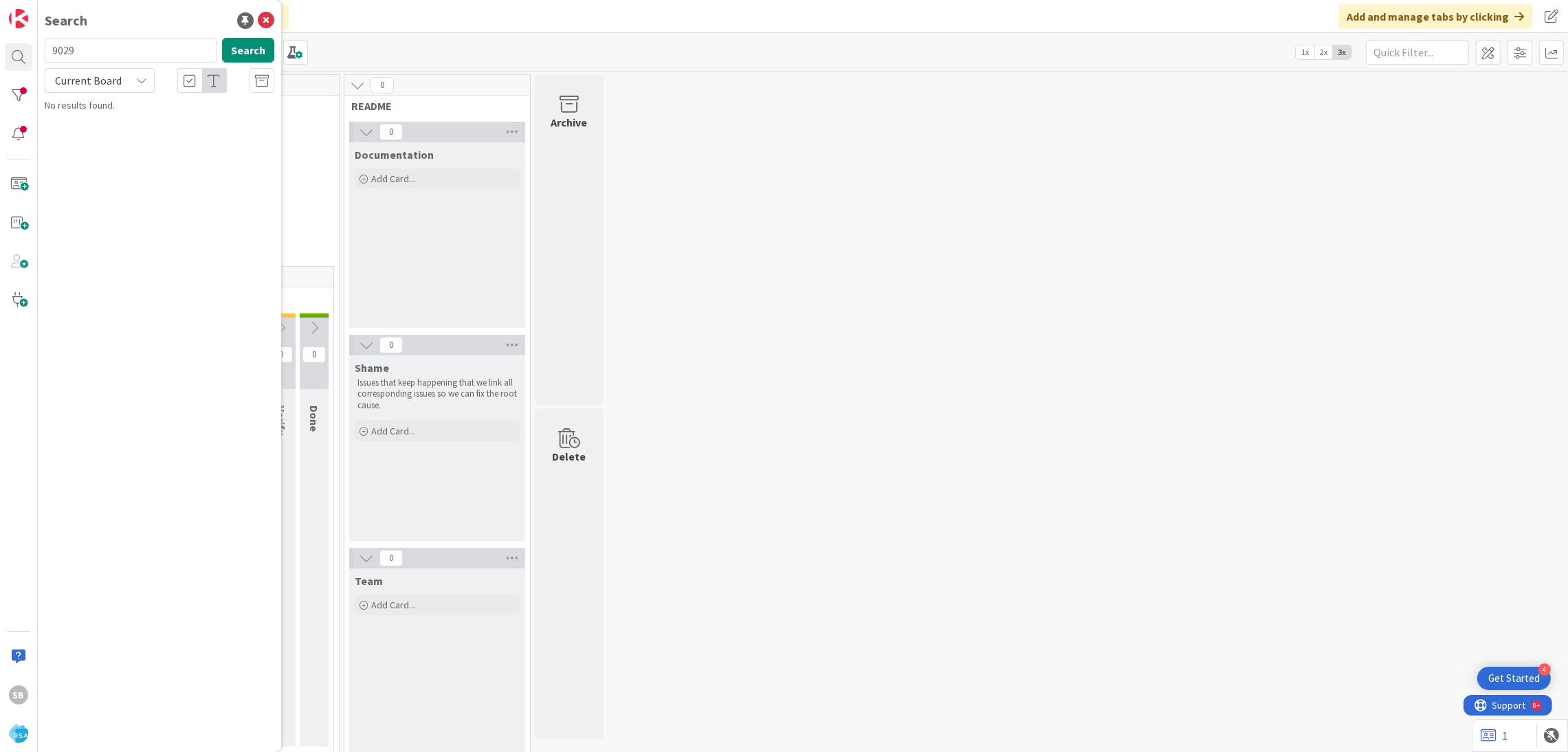
type input "9029"
click at [141, 117] on span "Support Defect- 301841- [PERSON_NAME]- RSA" at bounding box center [166, 128] width 205 height 27
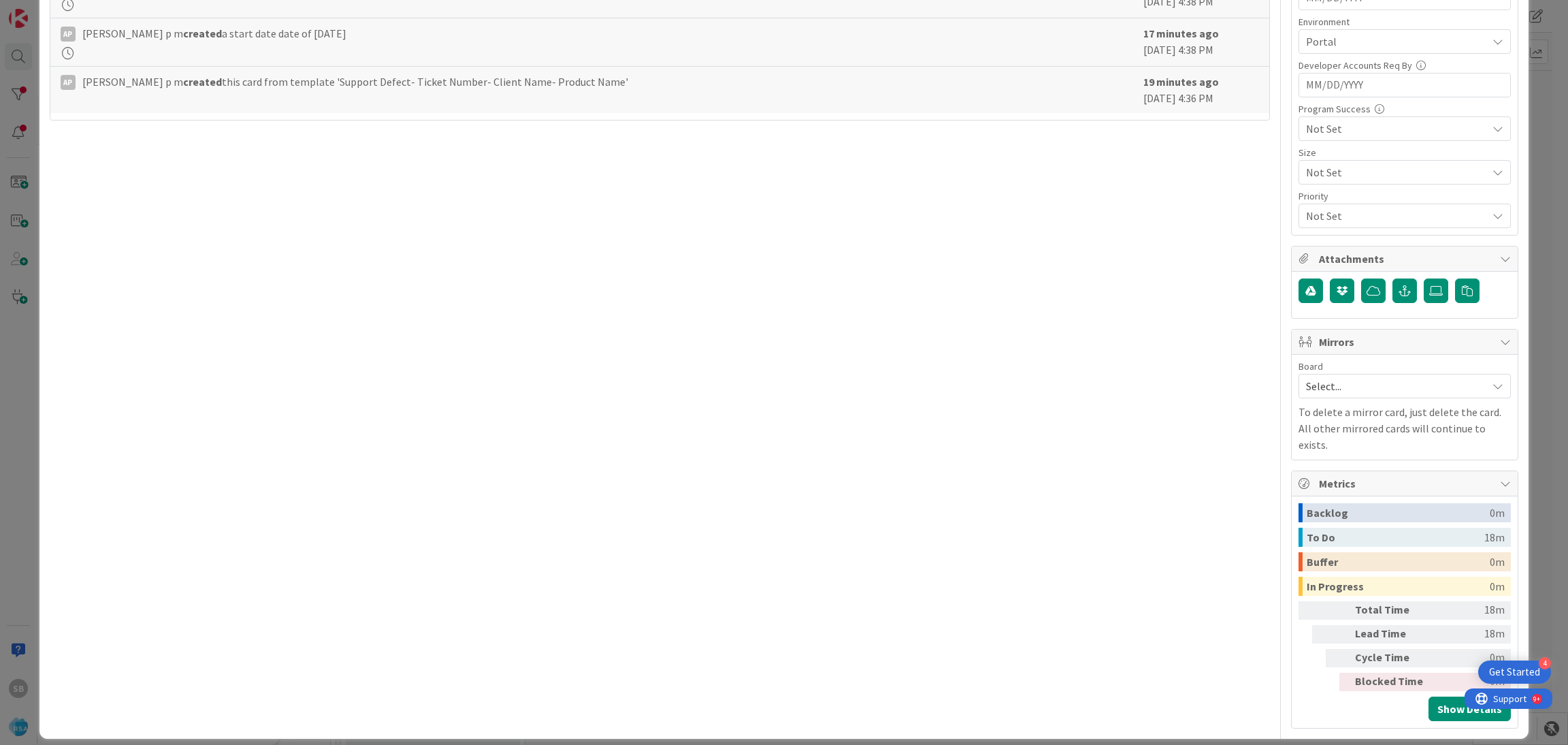
click at [1338, 405] on div "Board Select... To delete a mirror card, just delete the card. All other mirror…" at bounding box center [1404, 407] width 213 height 91
click at [1321, 395] on span "Select..." at bounding box center [1392, 386] width 174 height 19
click at [1324, 469] on span "Software Development" at bounding box center [1413, 474] width 179 height 20
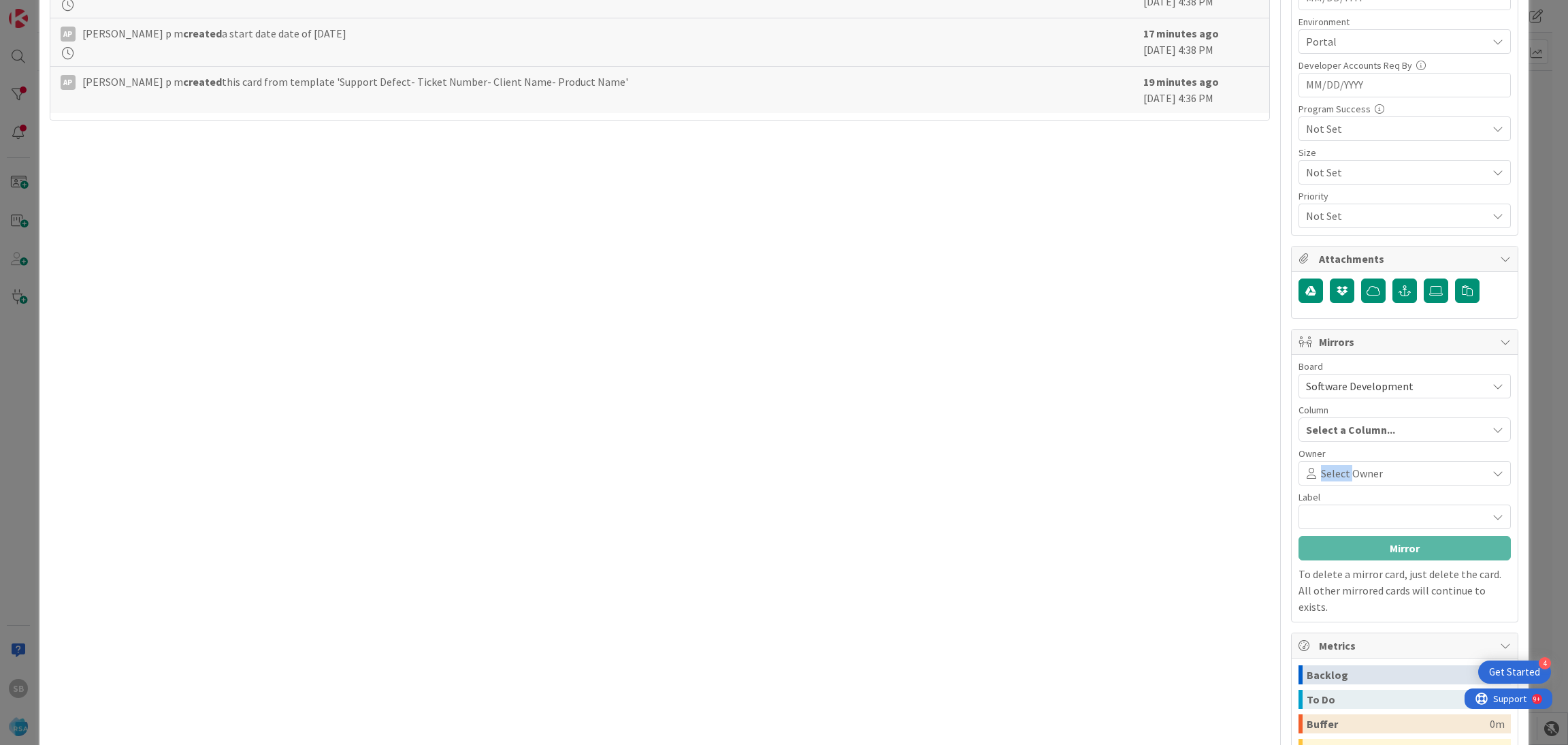
click at [1324, 469] on span "Select Owner" at bounding box center [1352, 473] width 62 height 16
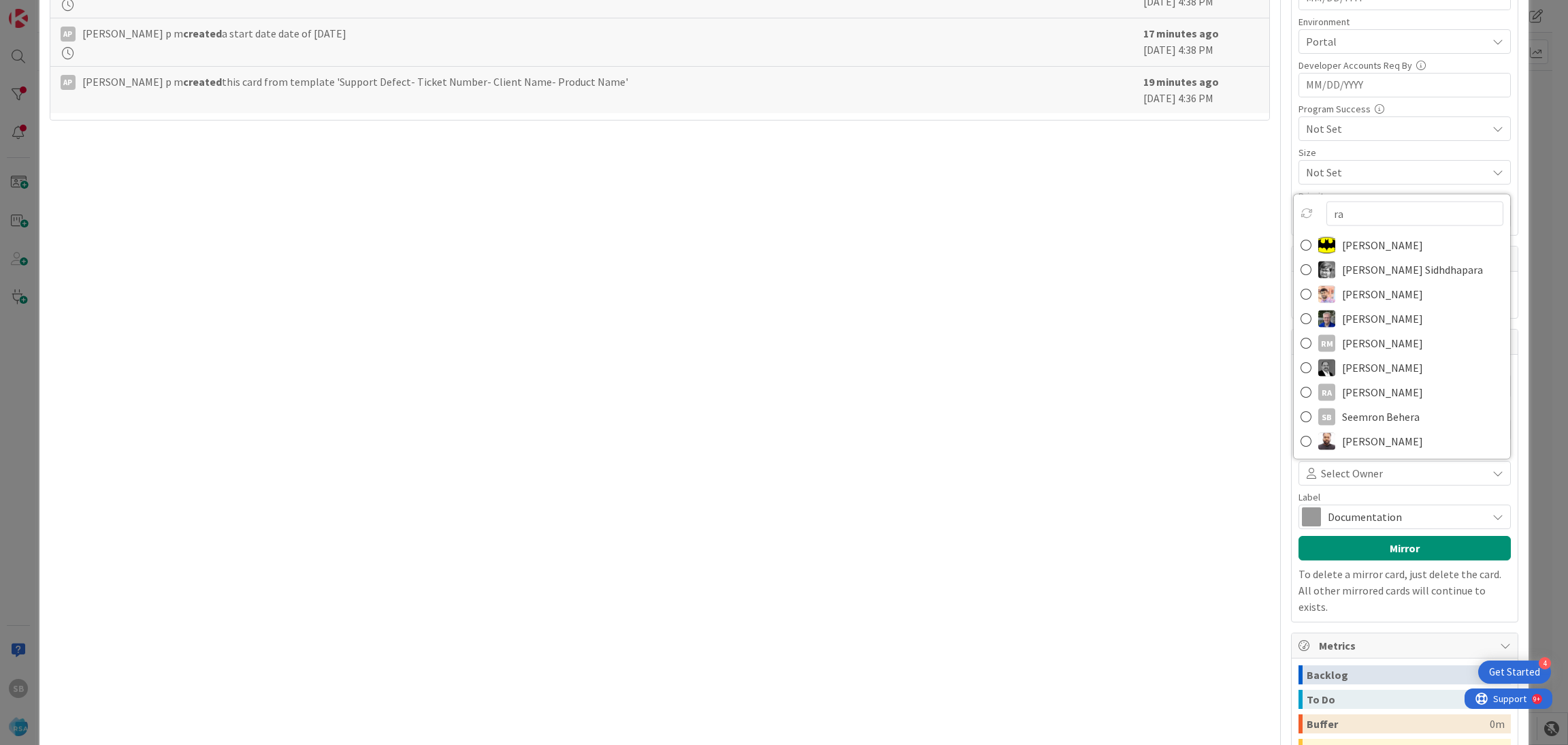
type input "rah"
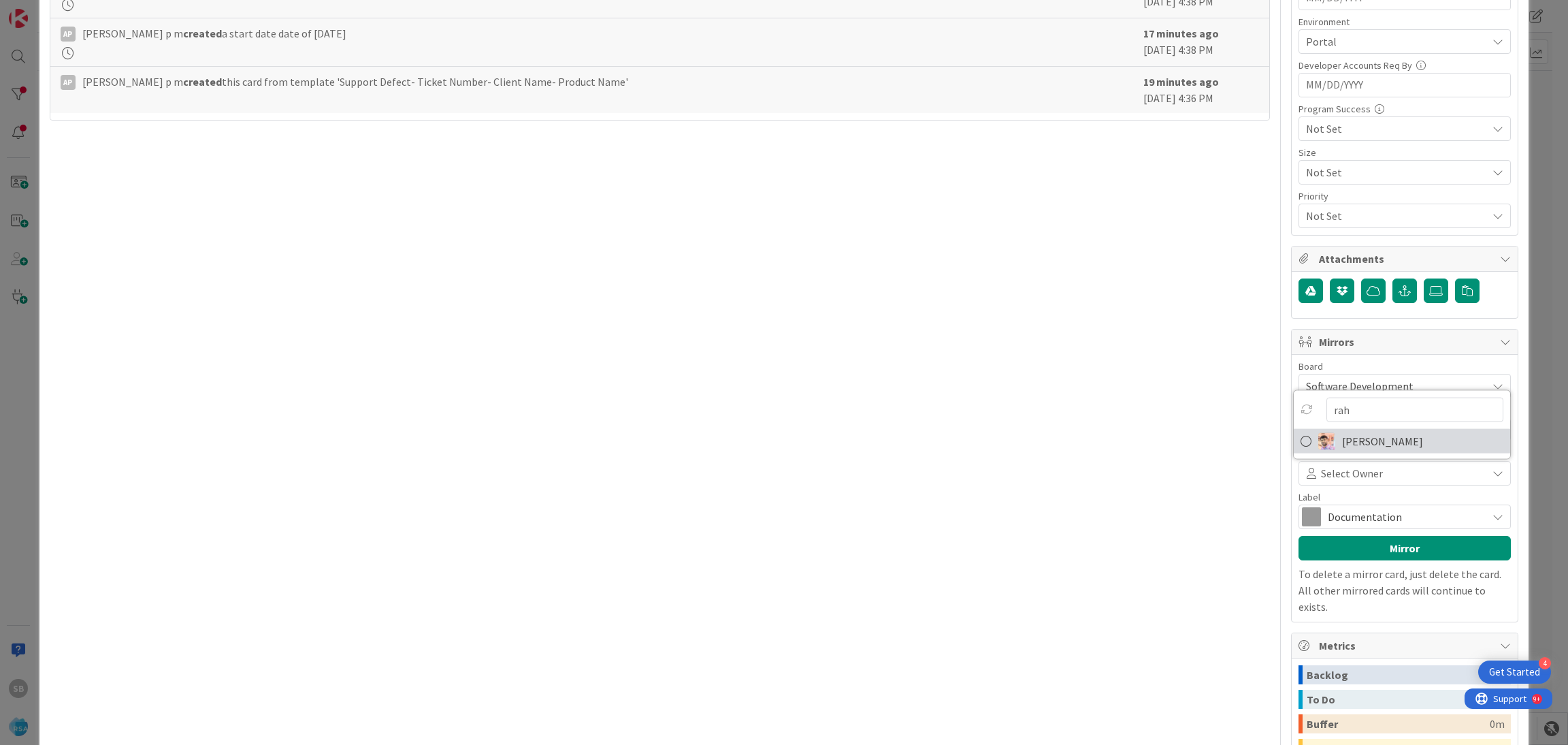
click at [1358, 435] on span "[PERSON_NAME]" at bounding box center [1382, 441] width 81 height 20
click at [1341, 522] on span "Documentation" at bounding box center [1403, 517] width 152 height 19
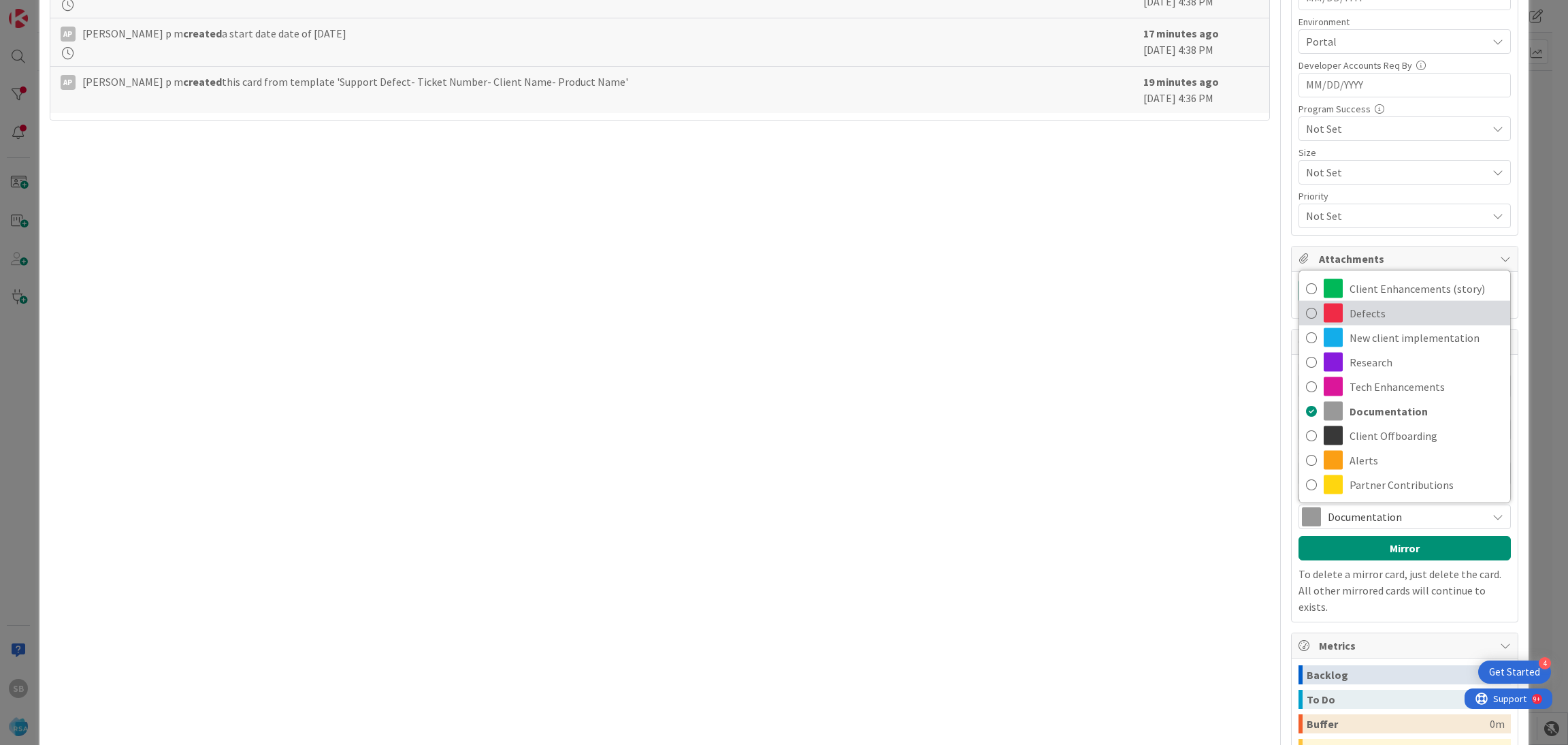
click at [1362, 323] on span "Defects" at bounding box center [1426, 313] width 154 height 20
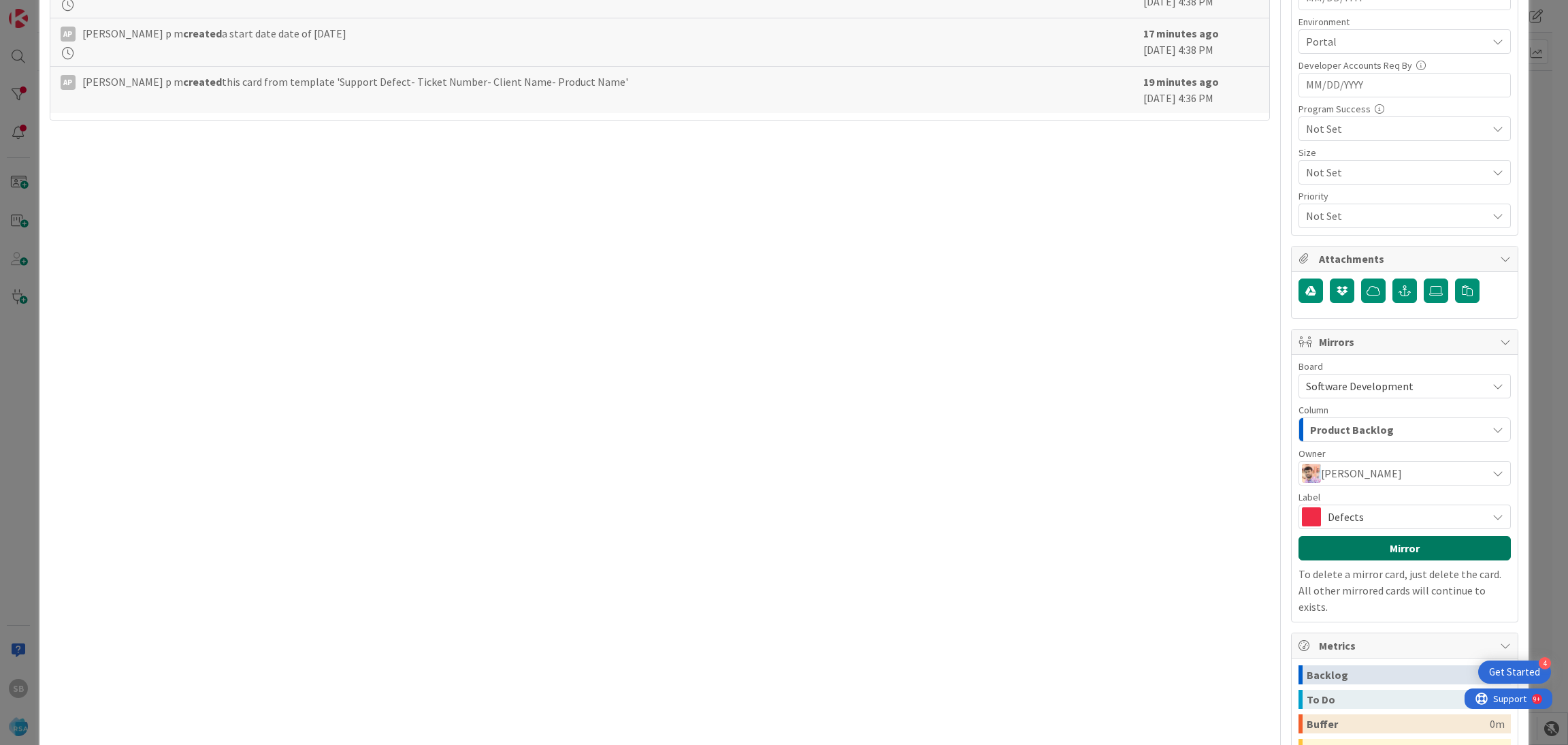
click at [1365, 548] on button "Mirror" at bounding box center [1404, 548] width 213 height 25
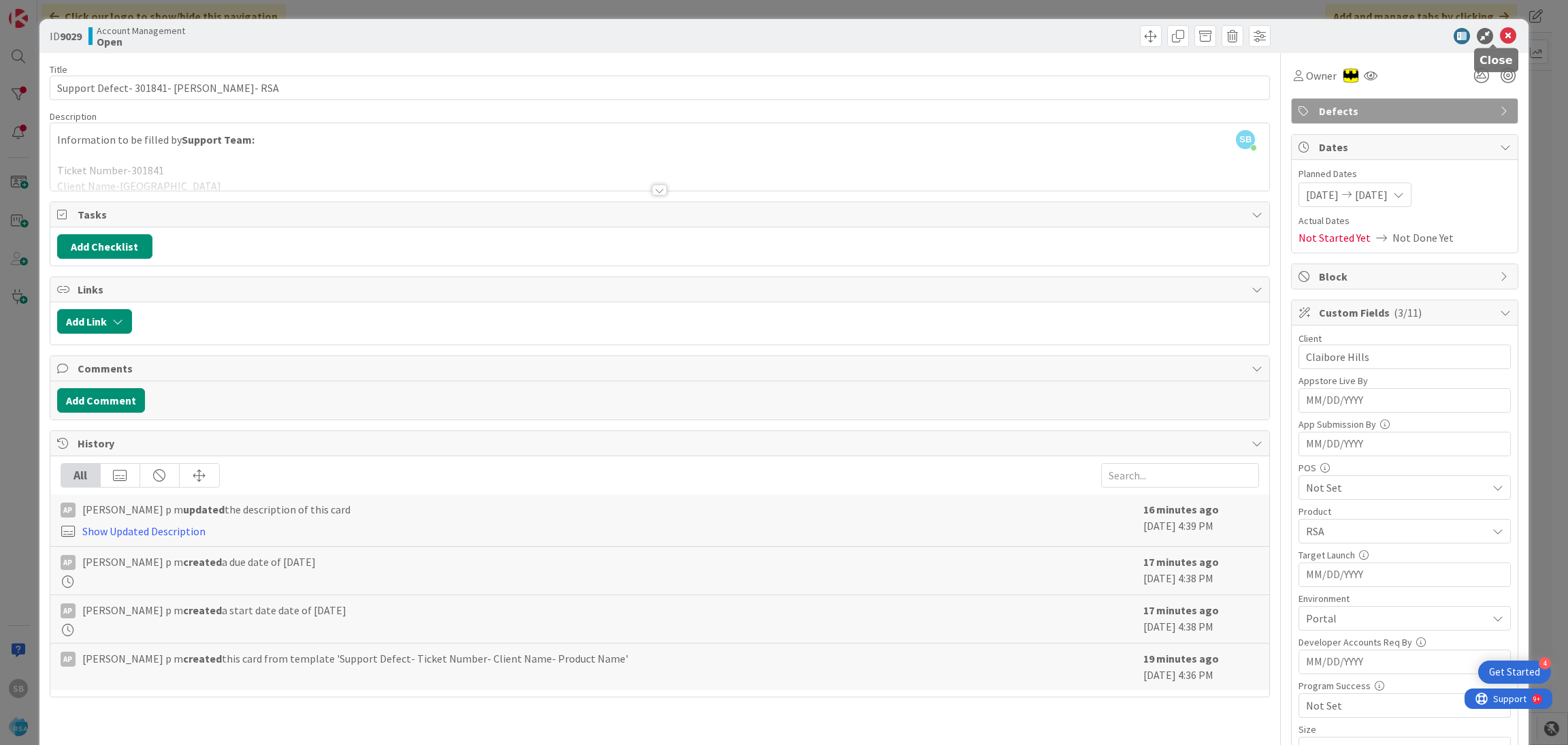
click at [1500, 29] on icon at bounding box center [1508, 36] width 16 height 16
